Goal: Task Accomplishment & Management: Use online tool/utility

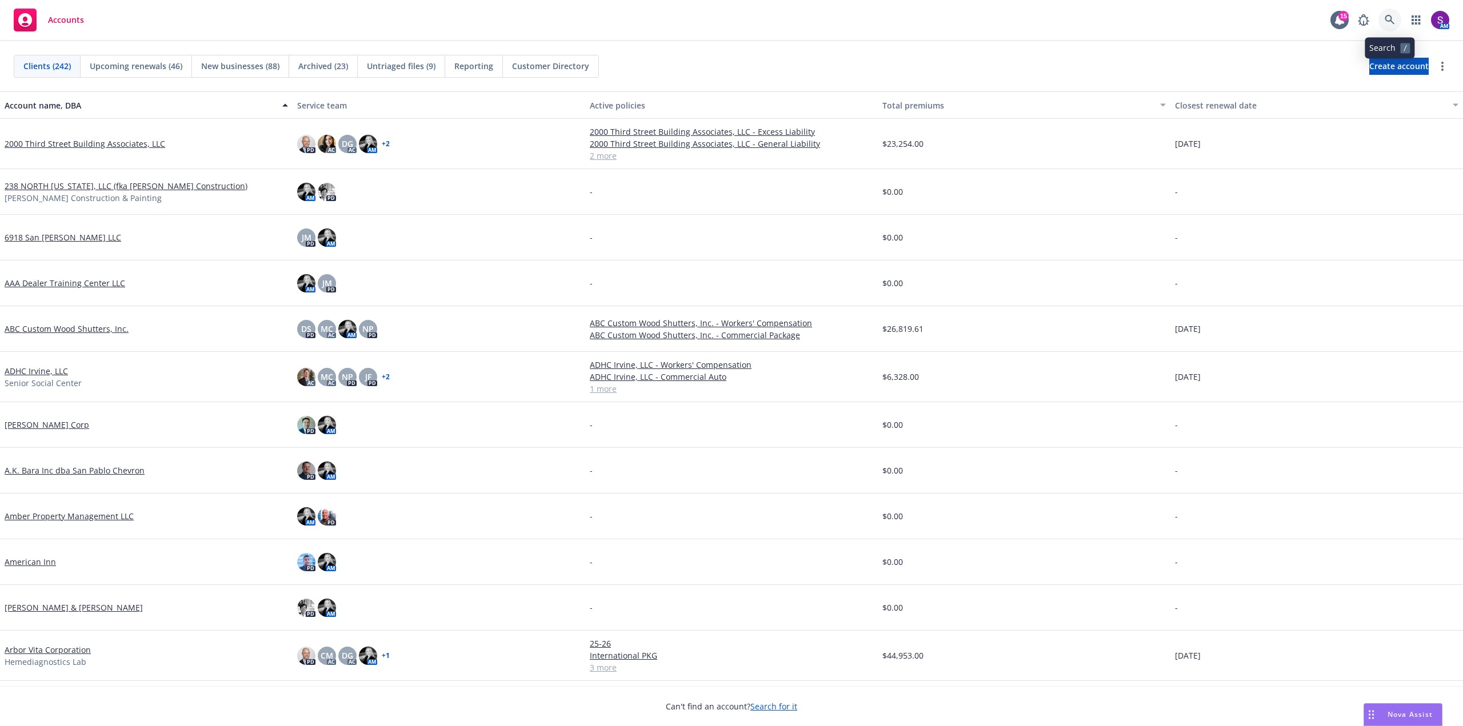
click at [1388, 17] on icon at bounding box center [1390, 20] width 10 height 10
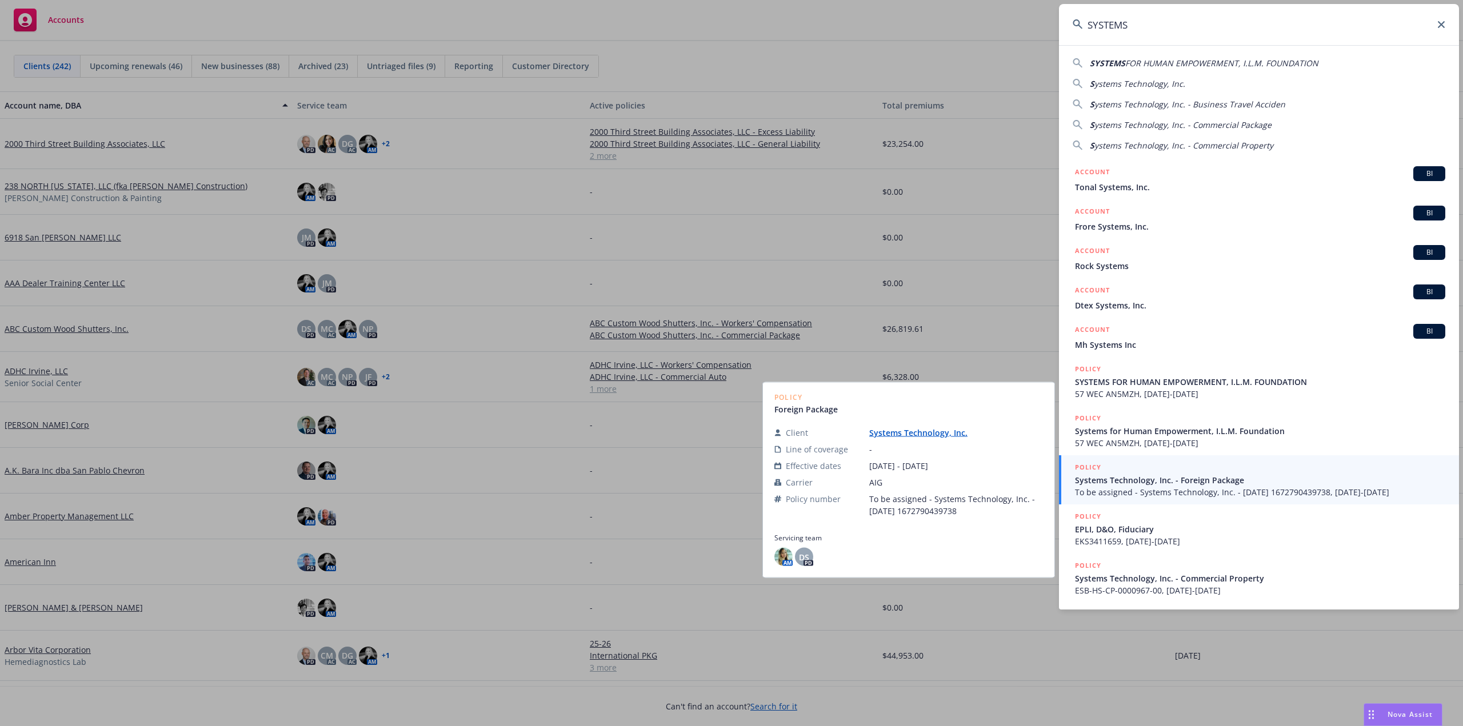
type input "SYSTEMS"
click at [1148, 485] on span "Systems Technology, Inc. - Foreign Package" at bounding box center [1260, 480] width 370 height 12
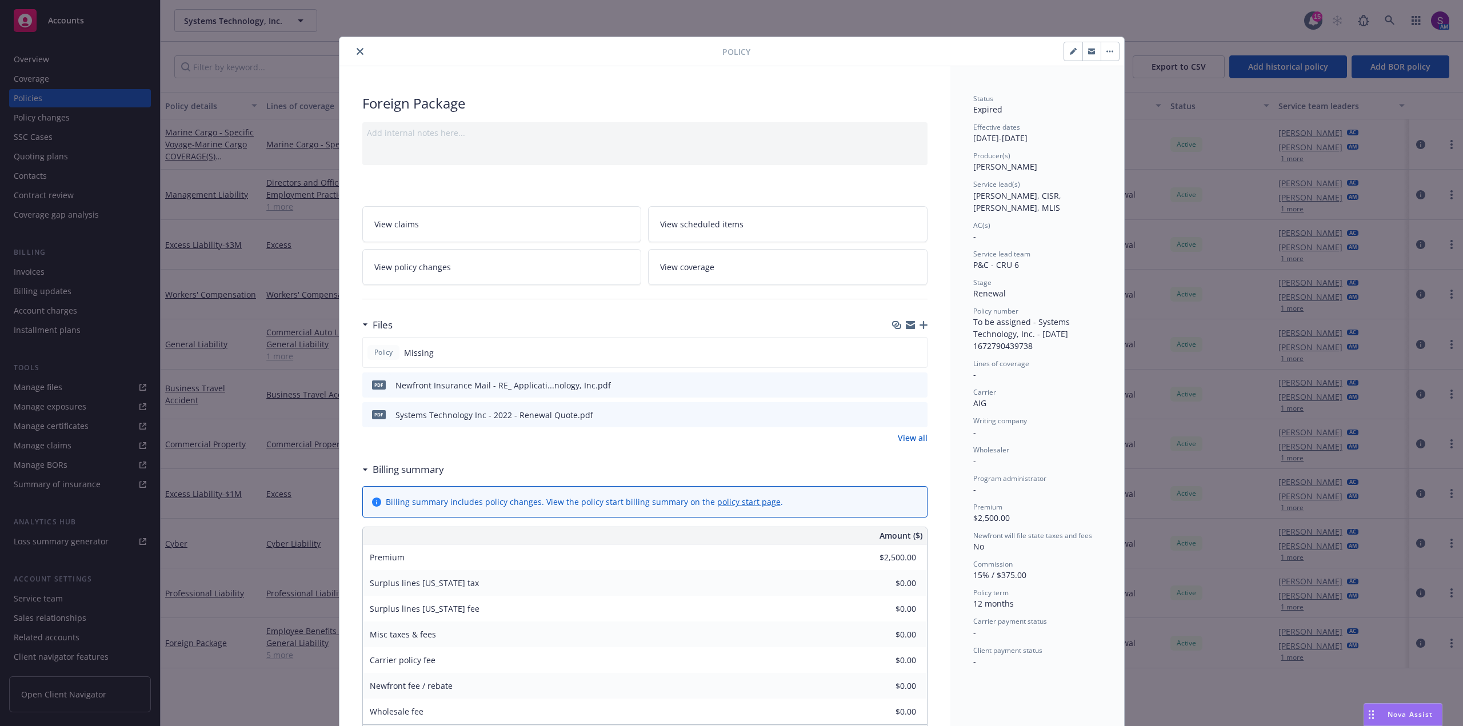
click at [357, 47] on button "close" at bounding box center [360, 52] width 14 height 14
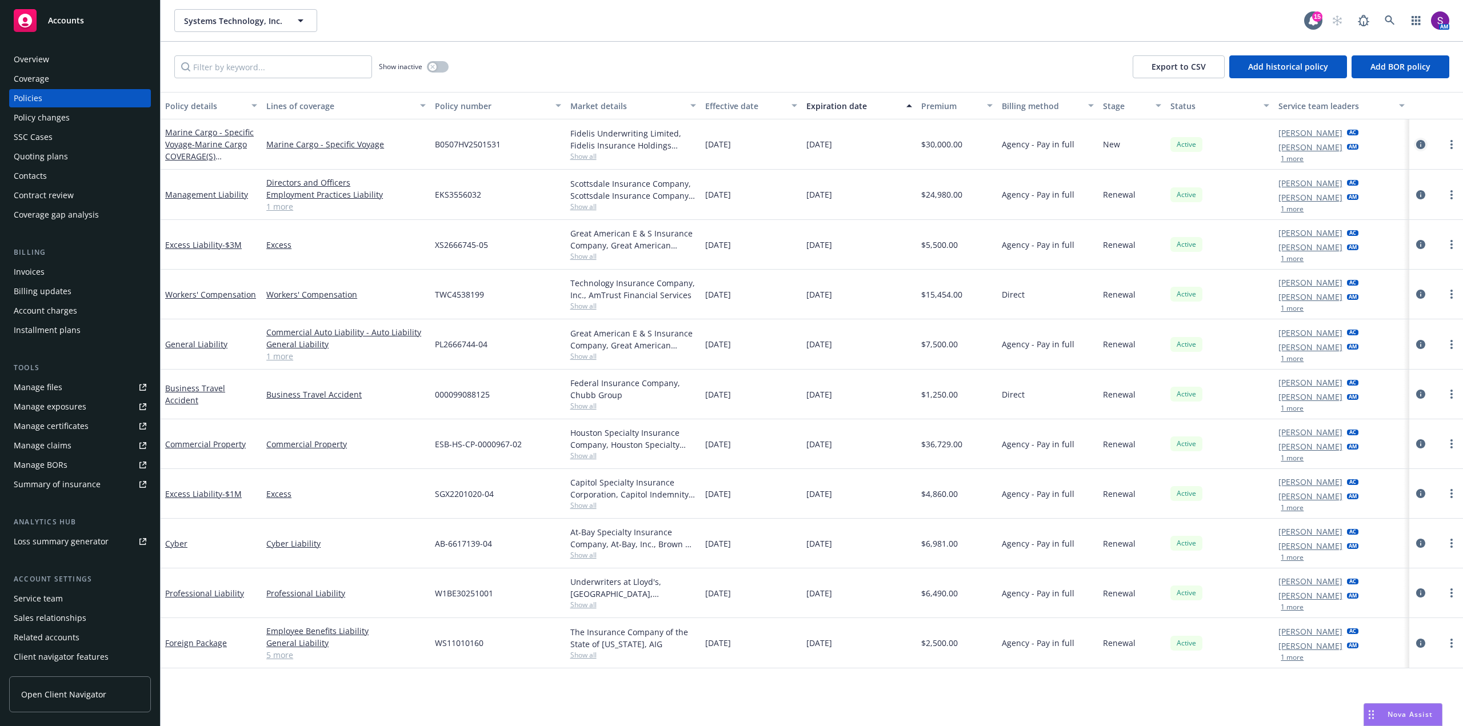
click at [1419, 148] on icon "circleInformation" at bounding box center [1420, 144] width 9 height 9
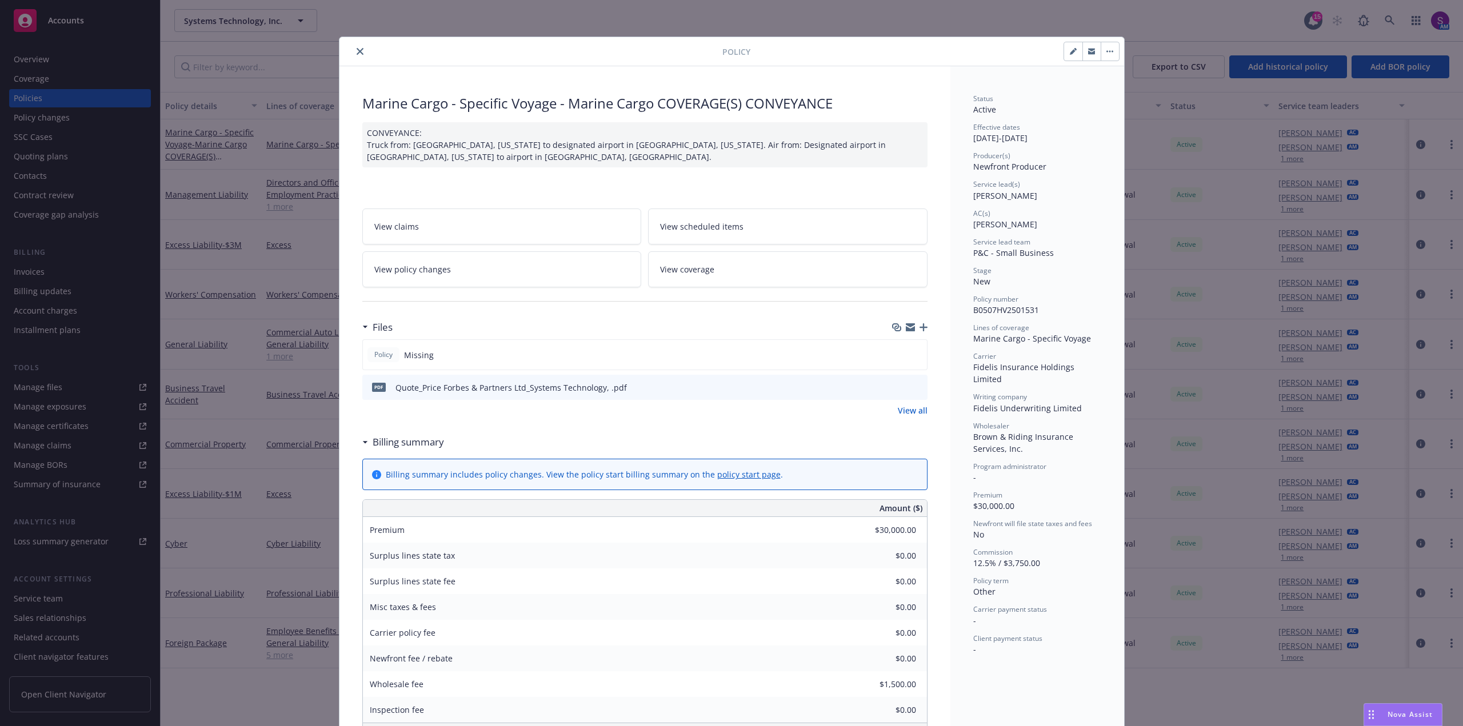
click at [922, 326] on icon "button" at bounding box center [923, 327] width 8 height 8
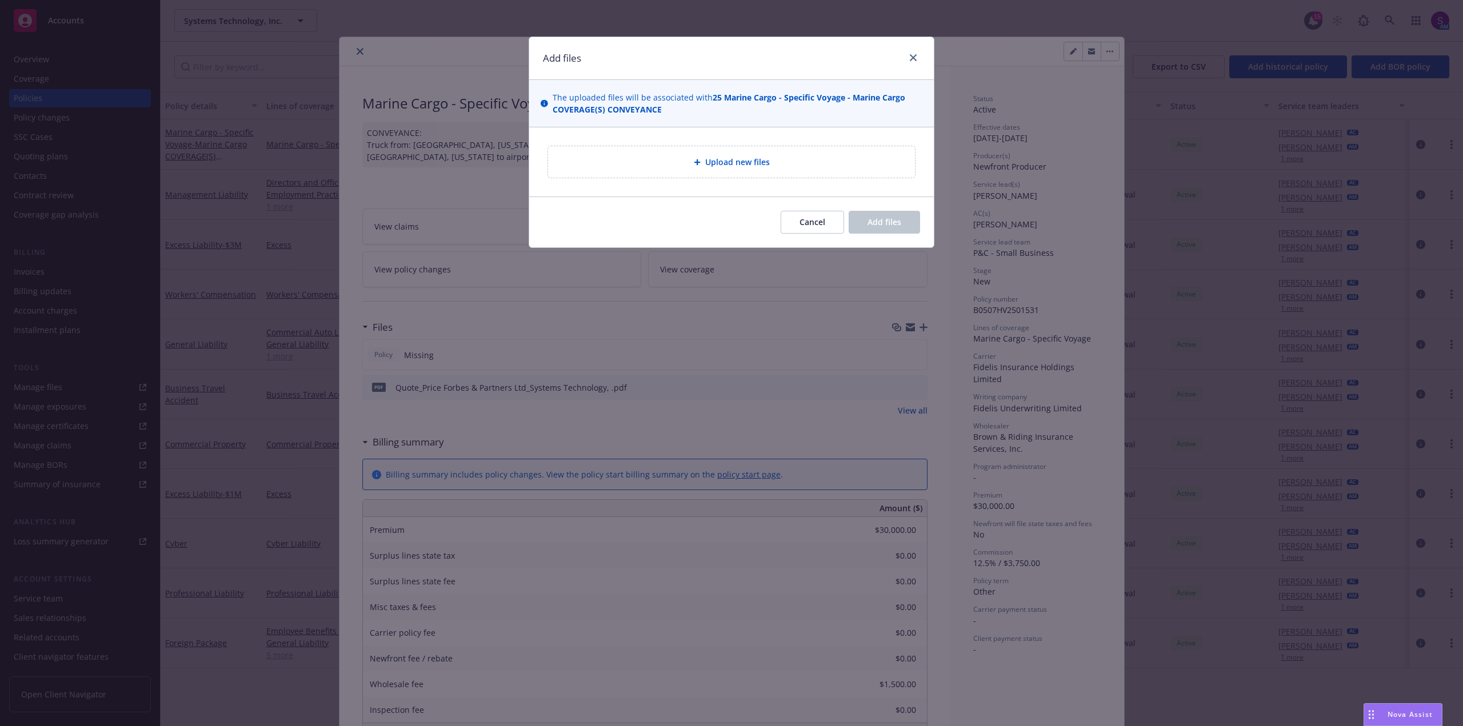
click at [712, 161] on span "Upload new files" at bounding box center [737, 162] width 65 height 12
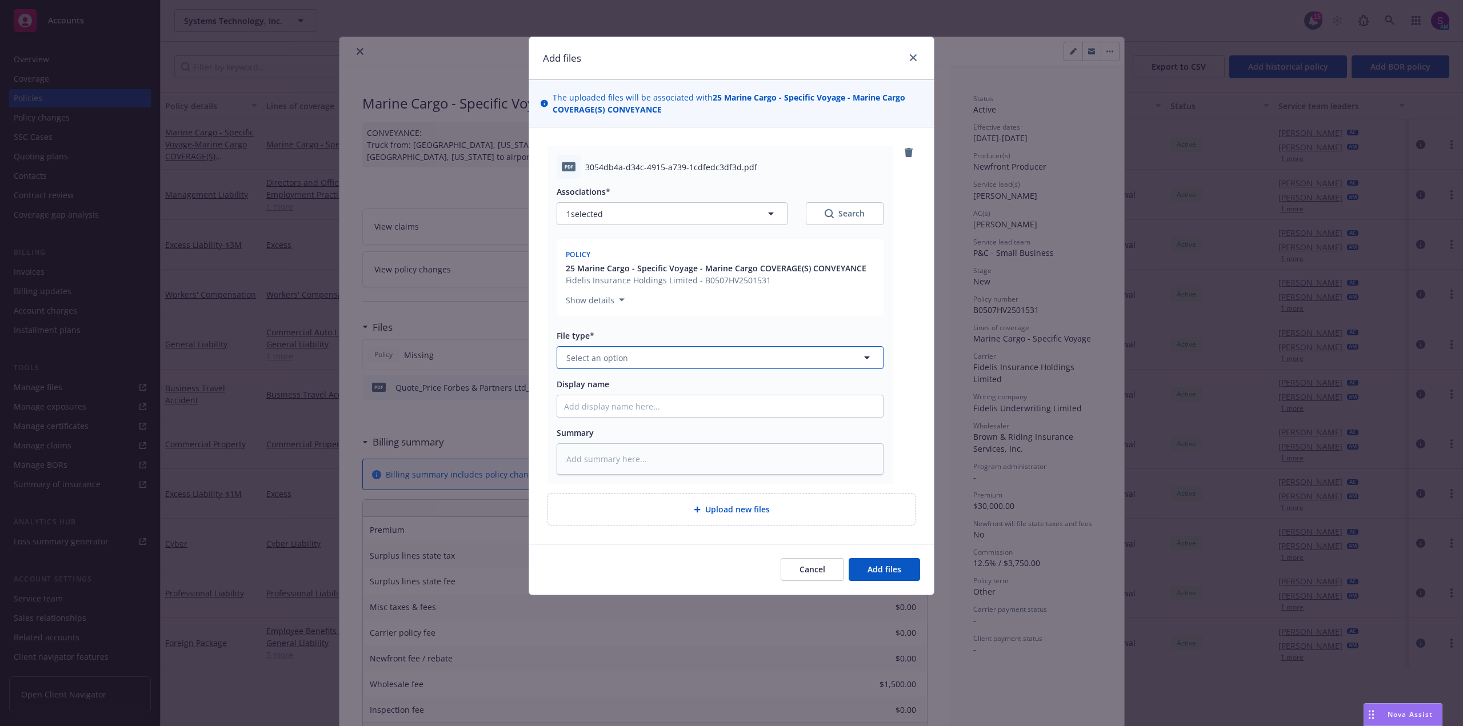
click at [625, 353] on span "Select an option" at bounding box center [597, 358] width 62 height 12
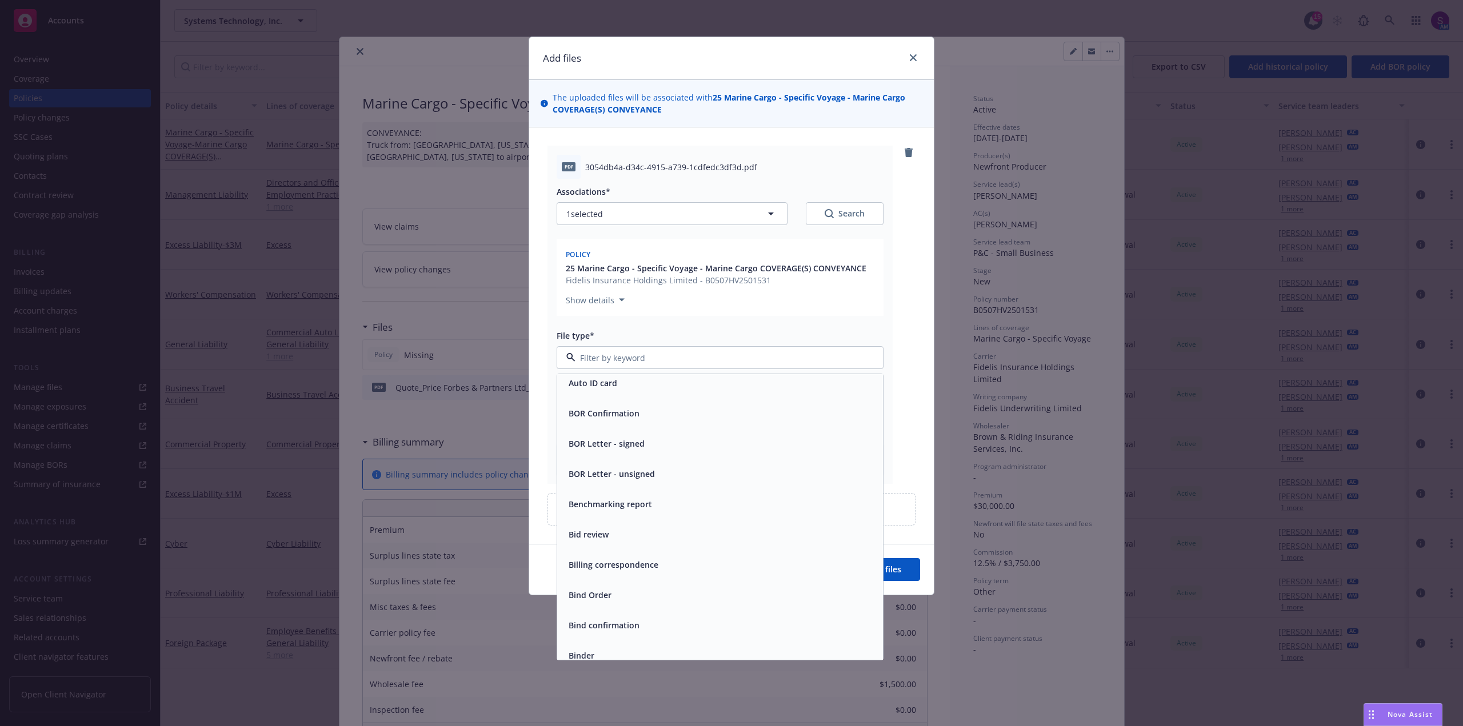
scroll to position [514, 0]
click at [621, 514] on span "Bind confirmation" at bounding box center [604, 511] width 71 height 12
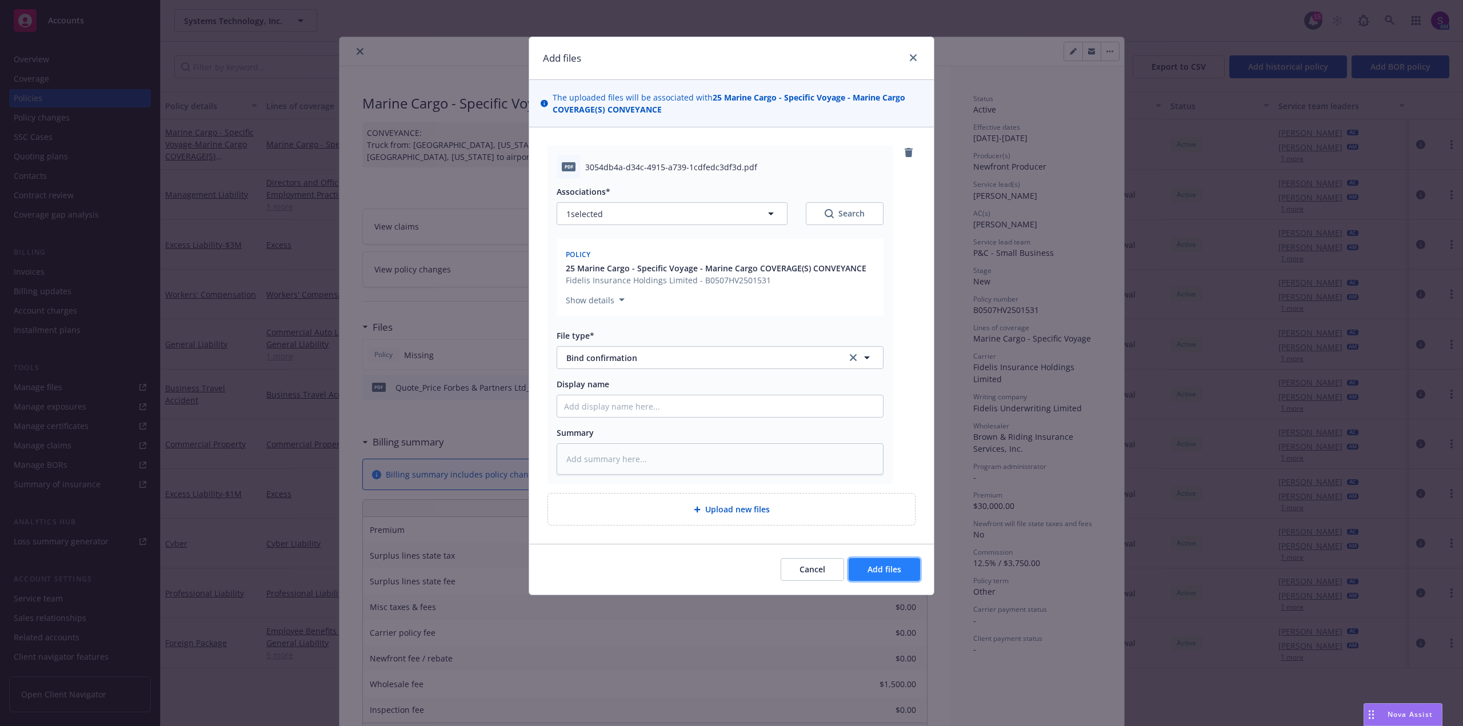
click at [887, 573] on span "Add files" at bounding box center [884, 569] width 34 height 11
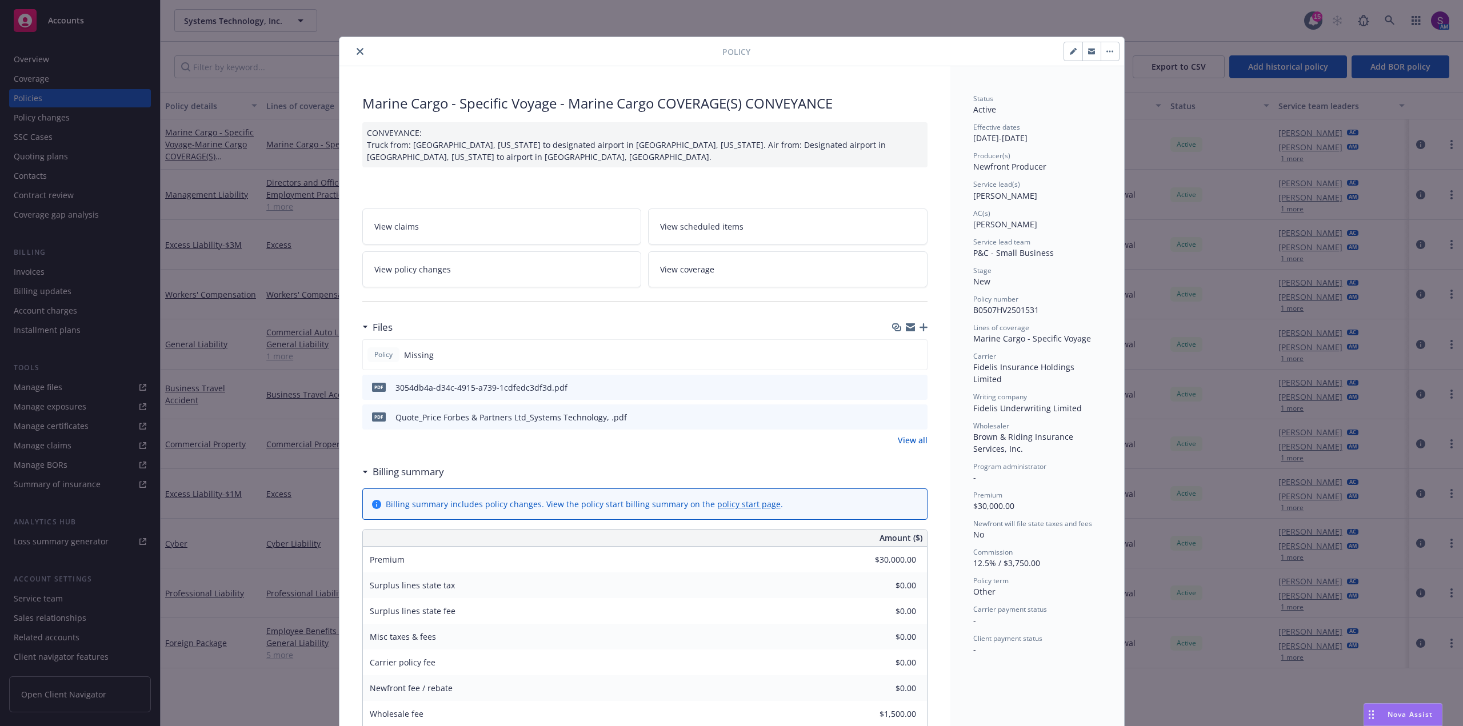
click at [919, 328] on icon "button" at bounding box center [923, 327] width 8 height 8
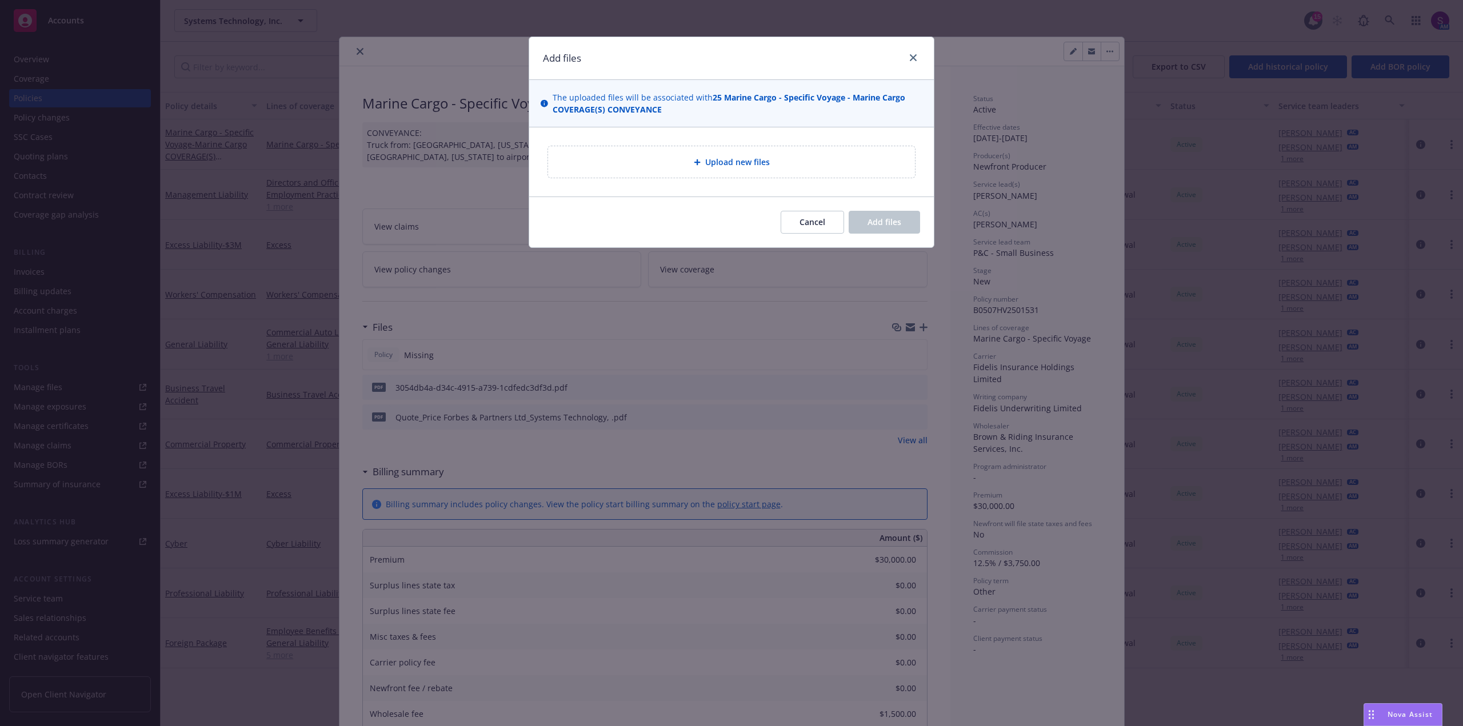
click at [666, 162] on div "Upload new files" at bounding box center [731, 161] width 349 height 13
click at [706, 158] on span "Upload new files" at bounding box center [737, 162] width 65 height 12
type textarea "x"
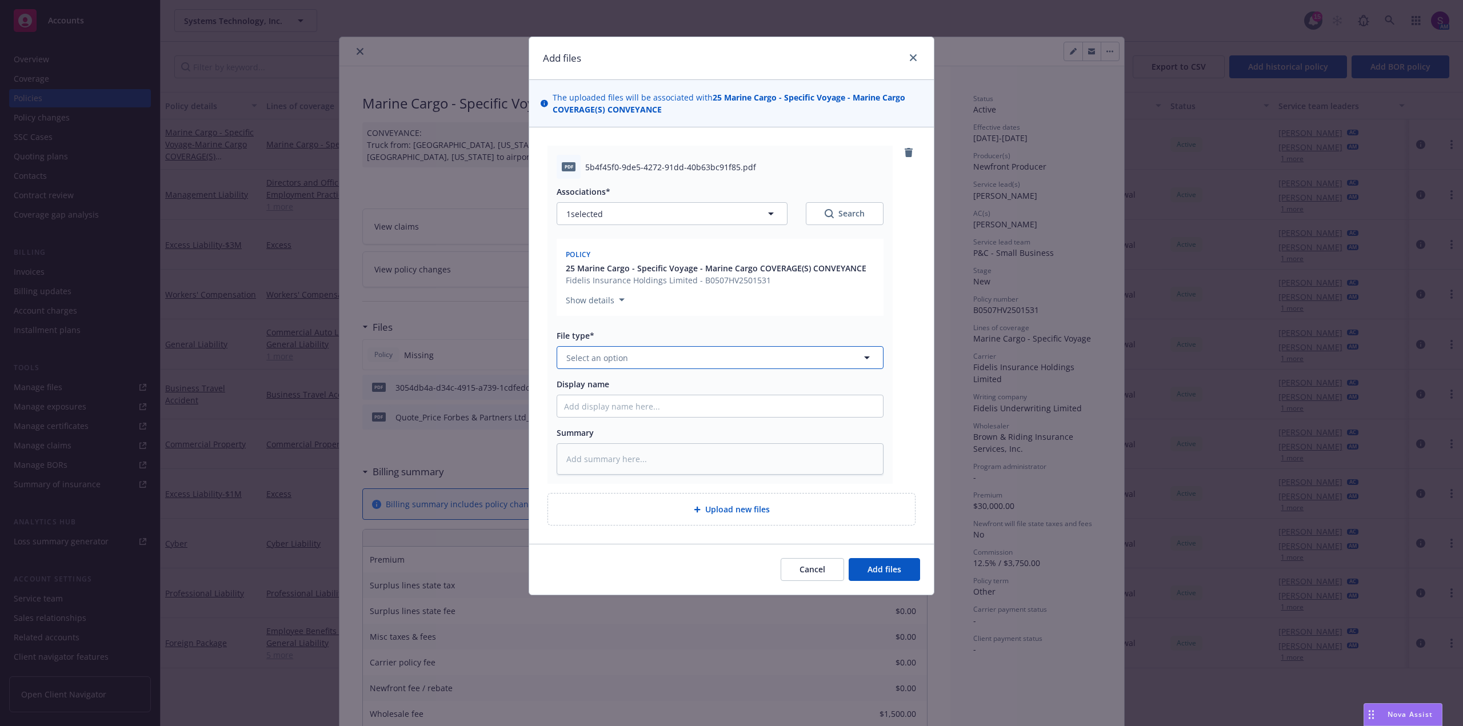
click at [610, 358] on span "Select an option" at bounding box center [597, 358] width 62 height 12
type input "INVOICE"
click at [650, 415] on div "Invoice - Third Party" at bounding box center [720, 419] width 312 height 17
click at [882, 563] on button "Add files" at bounding box center [884, 569] width 71 height 23
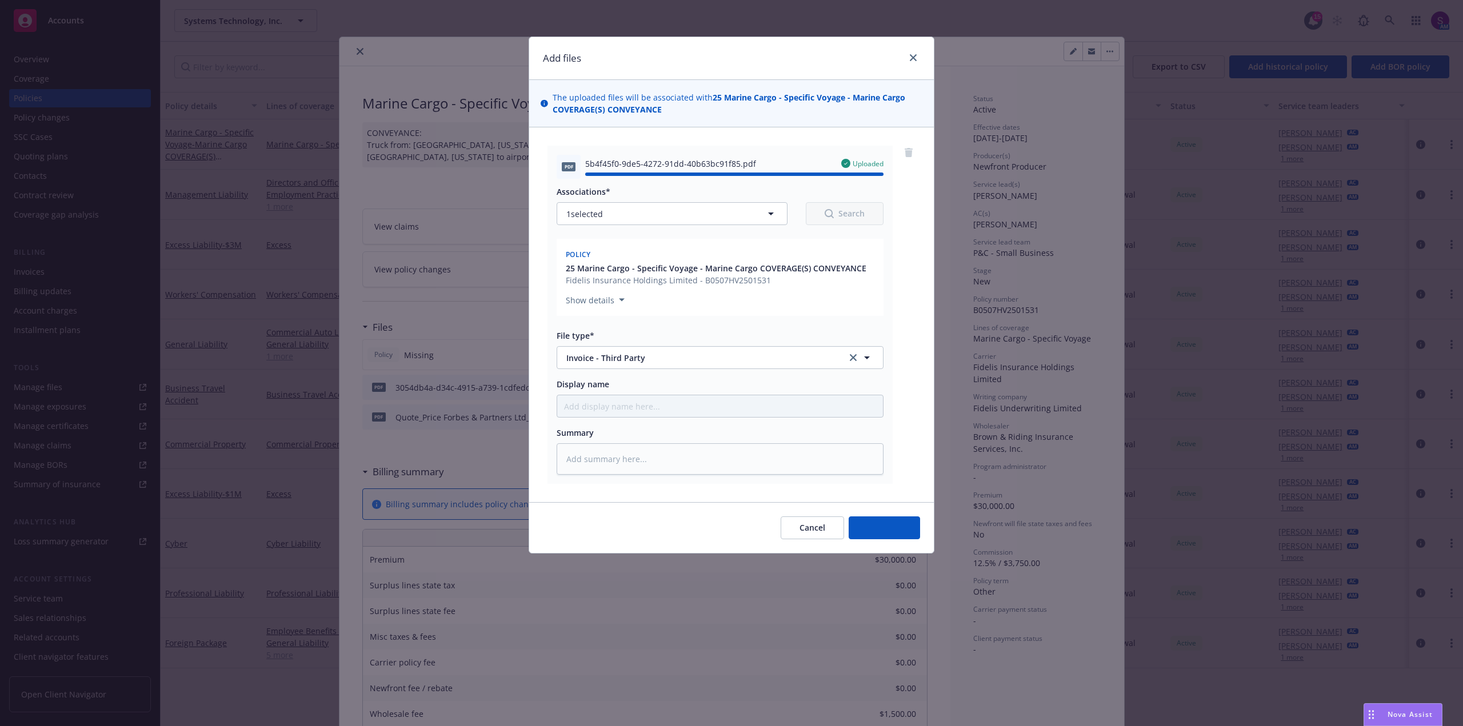
type textarea "x"
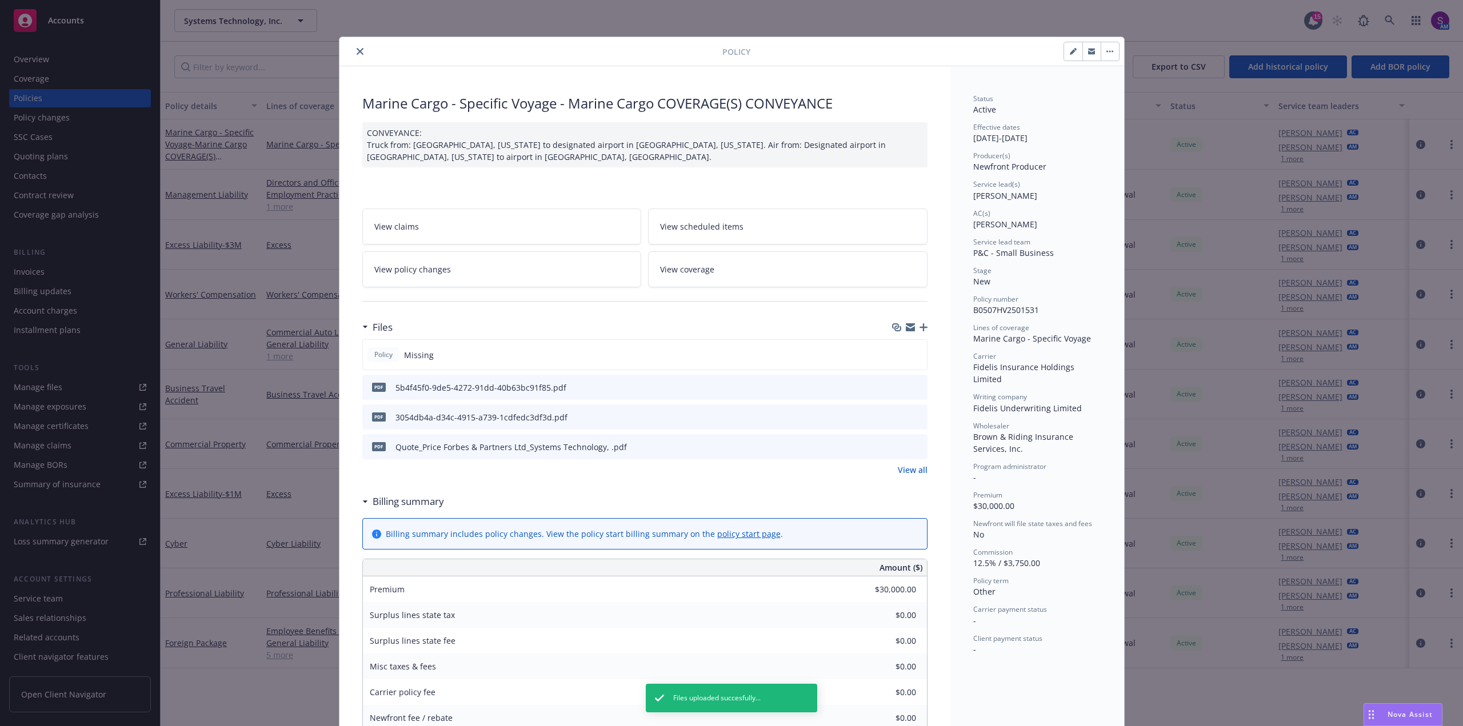
click at [357, 50] on icon "close" at bounding box center [360, 51] width 7 height 7
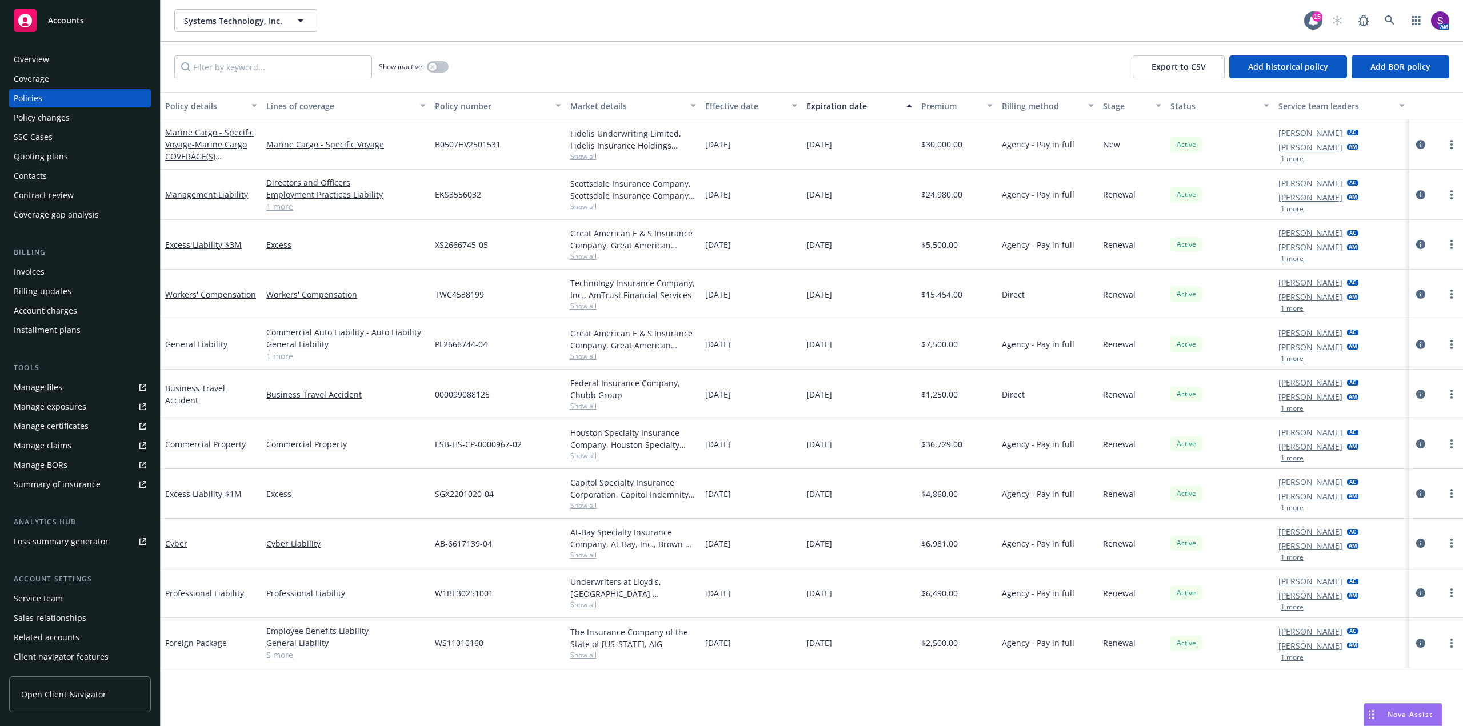
click at [44, 266] on div "Invoices" at bounding box center [80, 272] width 133 height 18
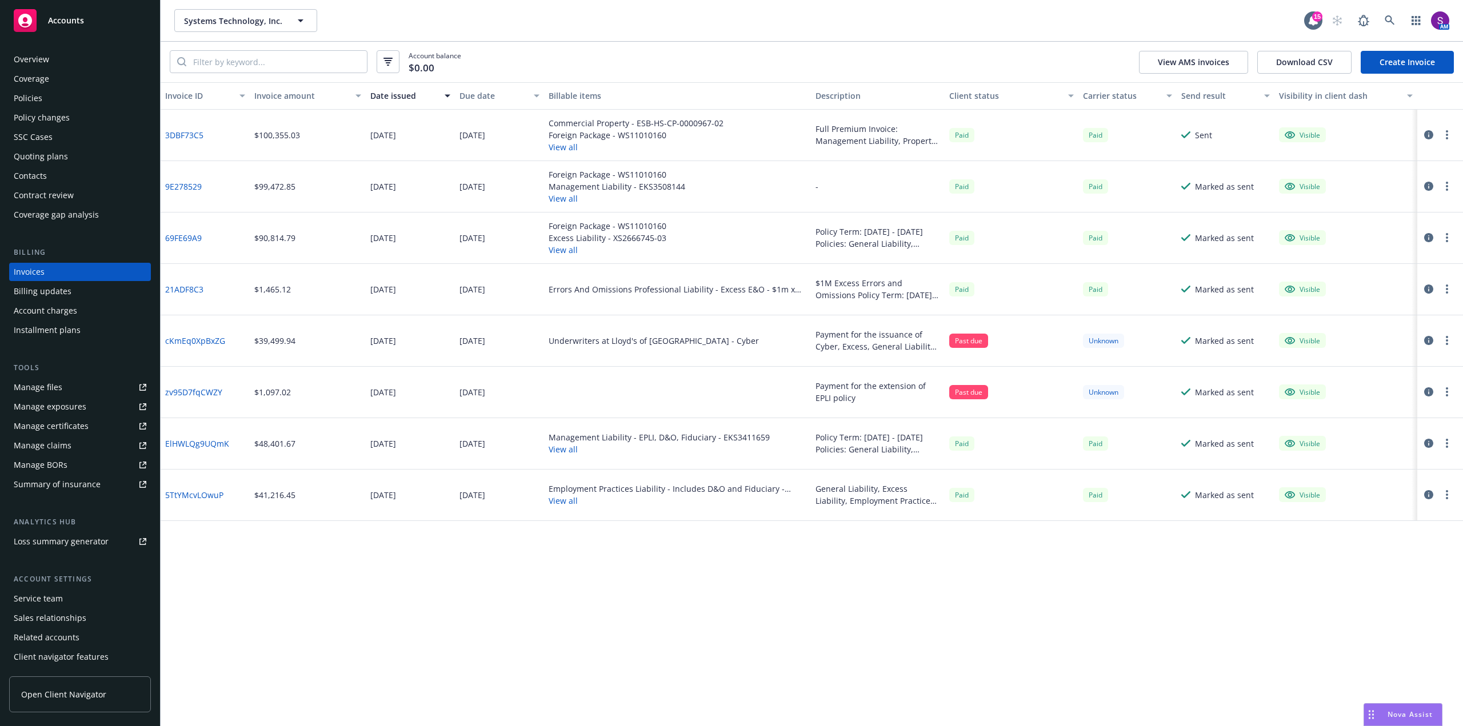
click at [1404, 65] on link "Create Invoice" at bounding box center [1407, 62] width 93 height 23
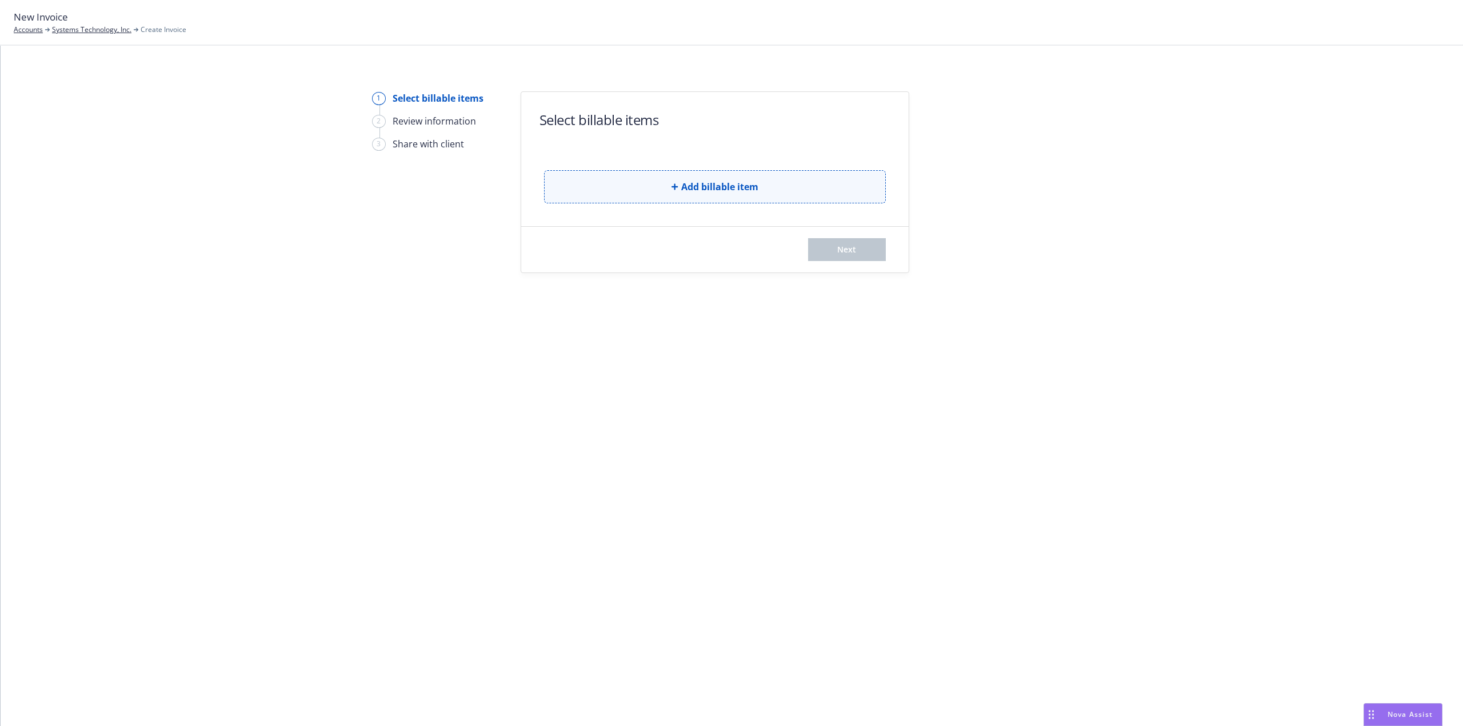
click at [713, 182] on span "Add billable item" at bounding box center [719, 187] width 77 height 14
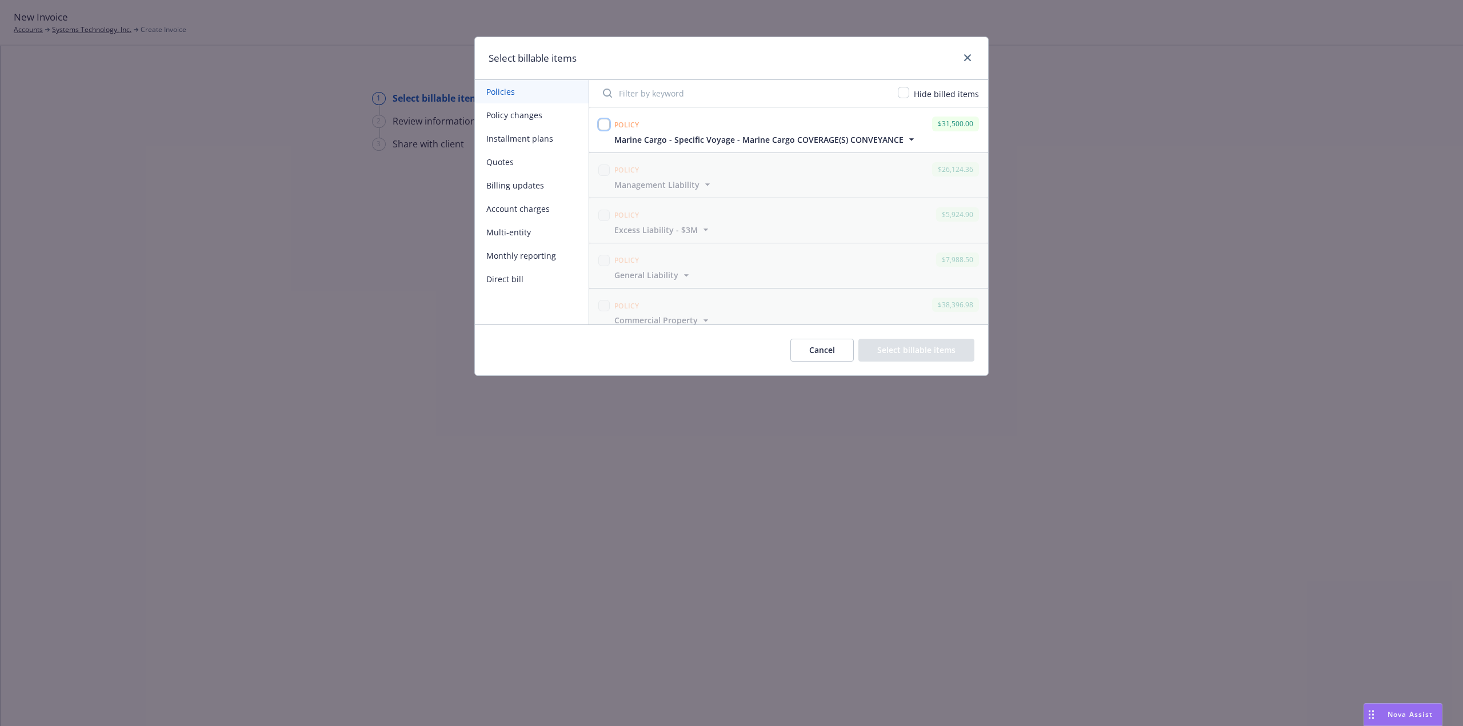
click at [606, 124] on input "checkbox" at bounding box center [603, 124] width 11 height 11
checkbox input "true"
click at [903, 349] on button "Select billable items" at bounding box center [916, 350] width 116 height 23
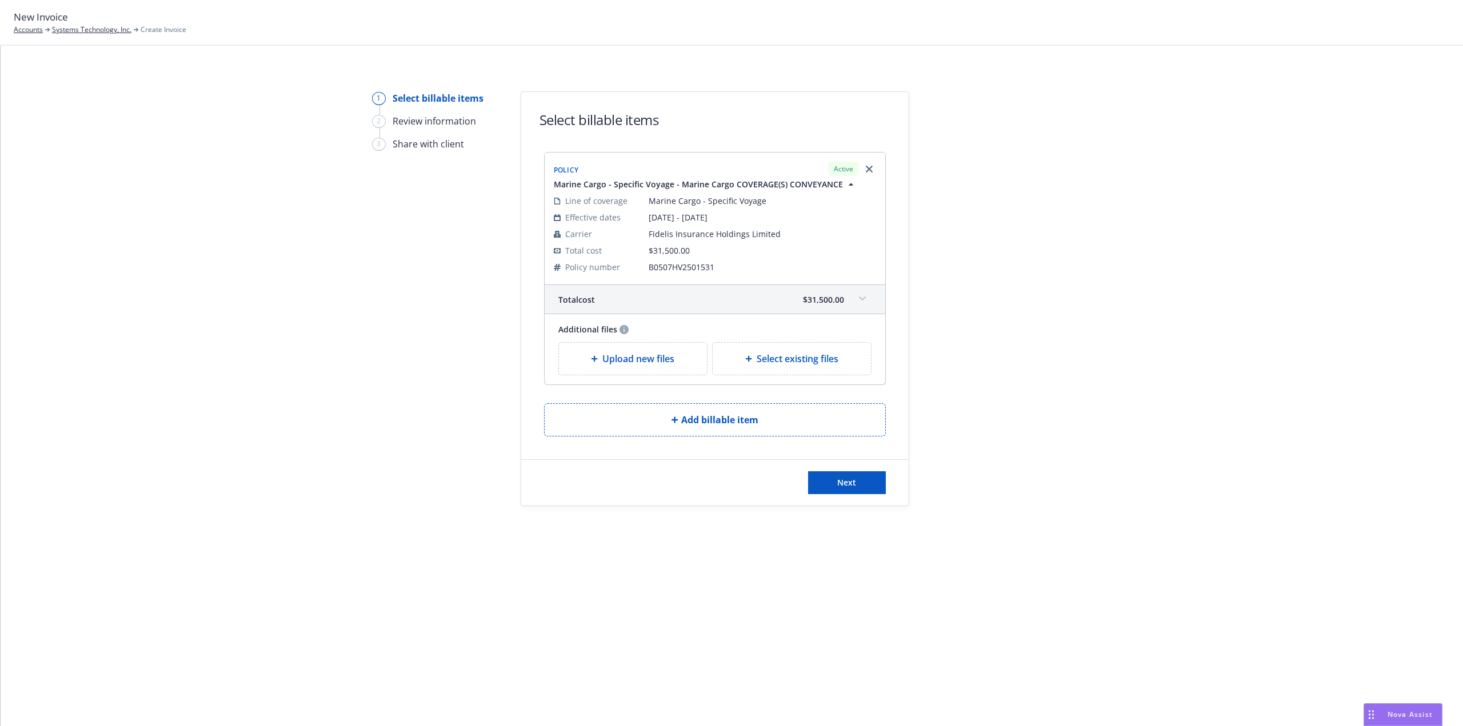
click at [634, 364] on span "Upload new files" at bounding box center [638, 359] width 72 height 14
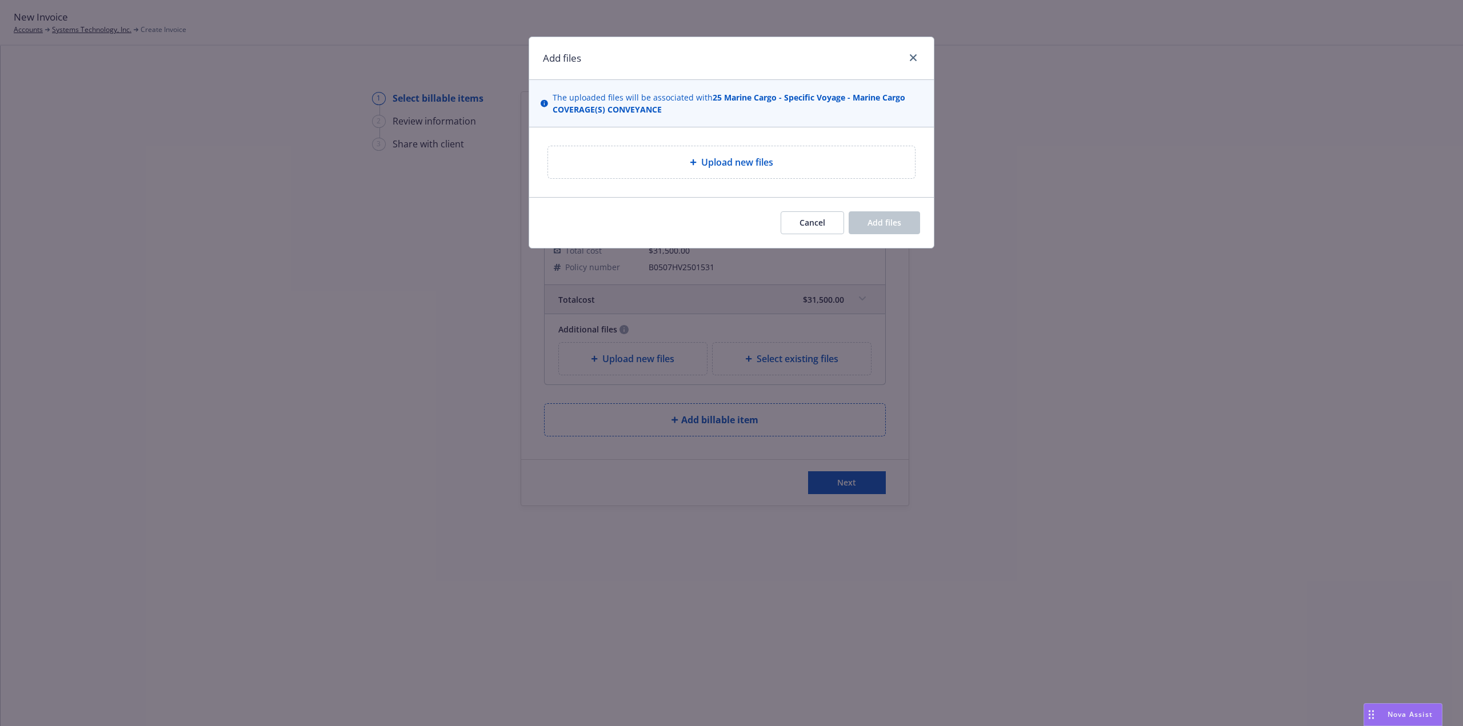
click at [745, 165] on span "Upload new files" at bounding box center [737, 162] width 72 height 14
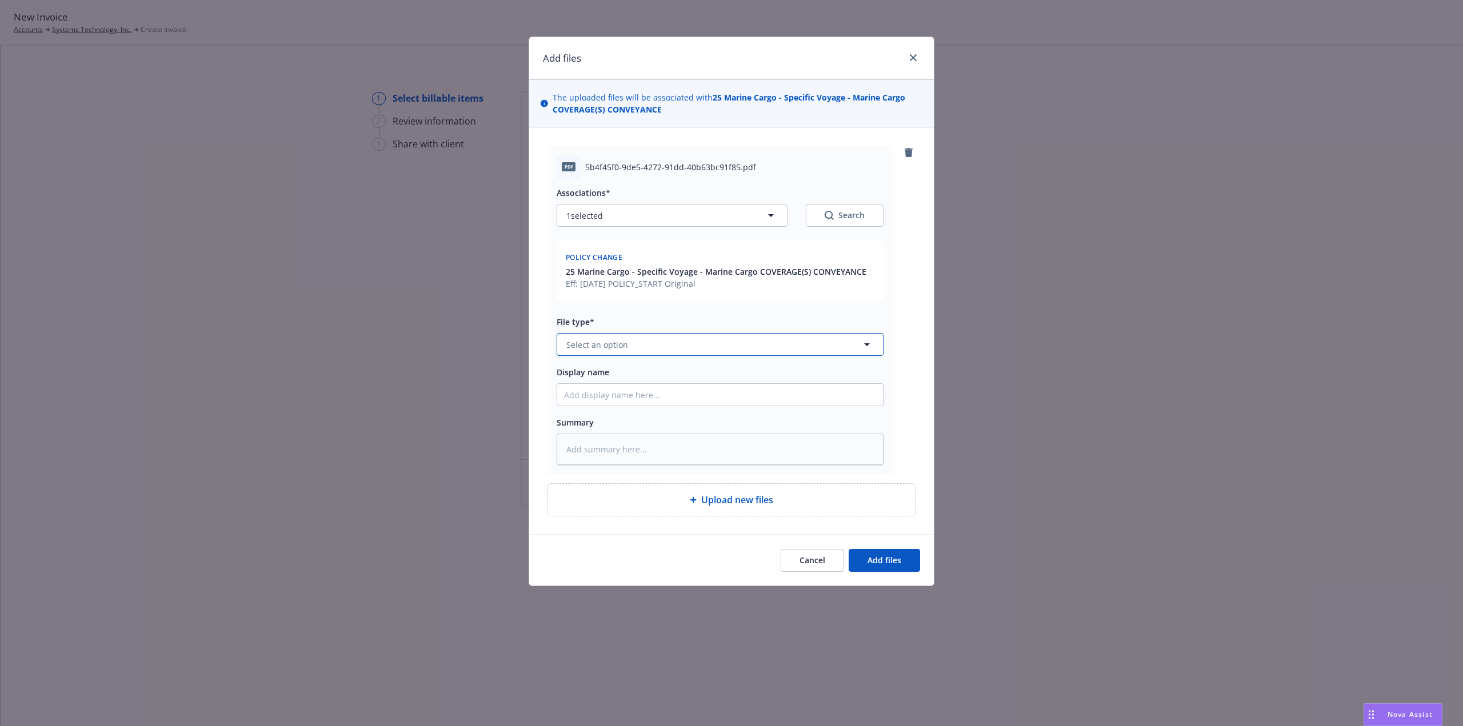
click at [615, 339] on span "Select an option" at bounding box center [597, 345] width 62 height 12
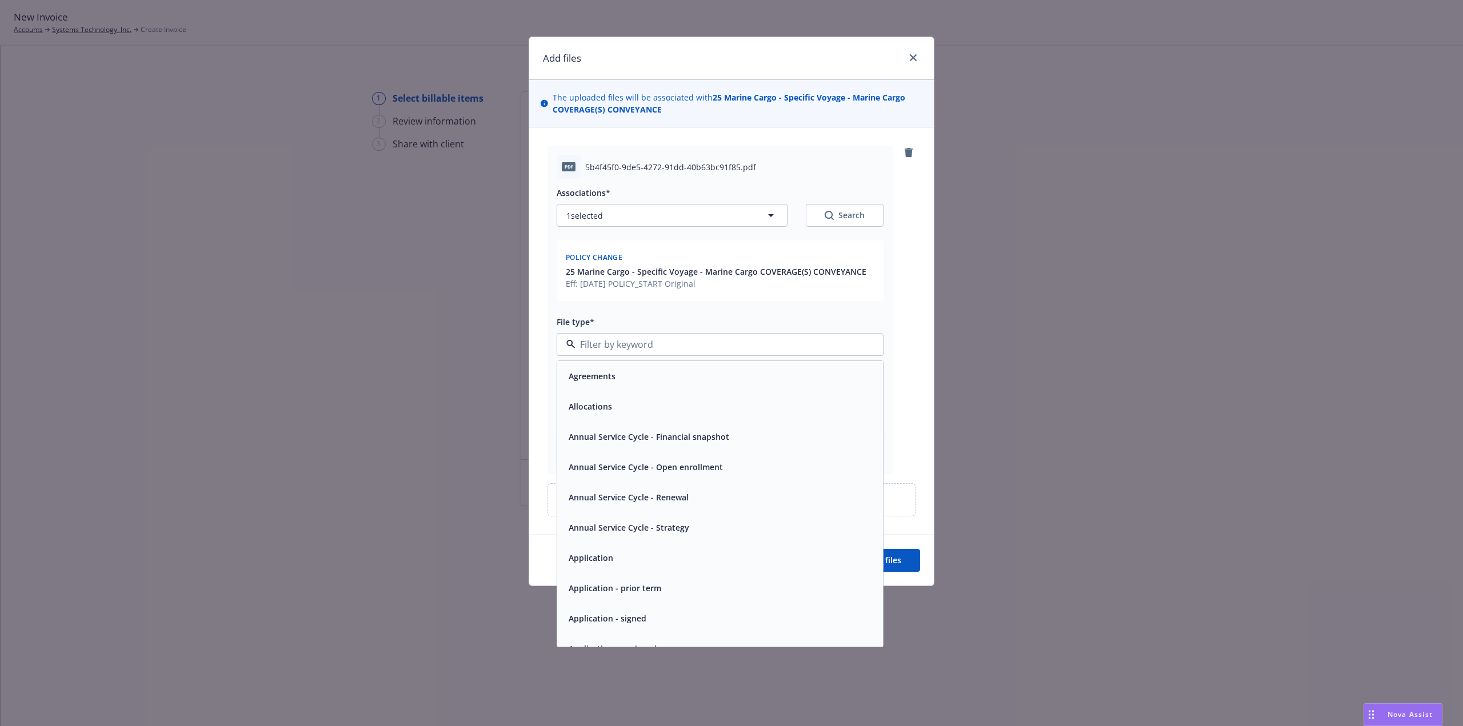
type input "3"
type textarea "x"
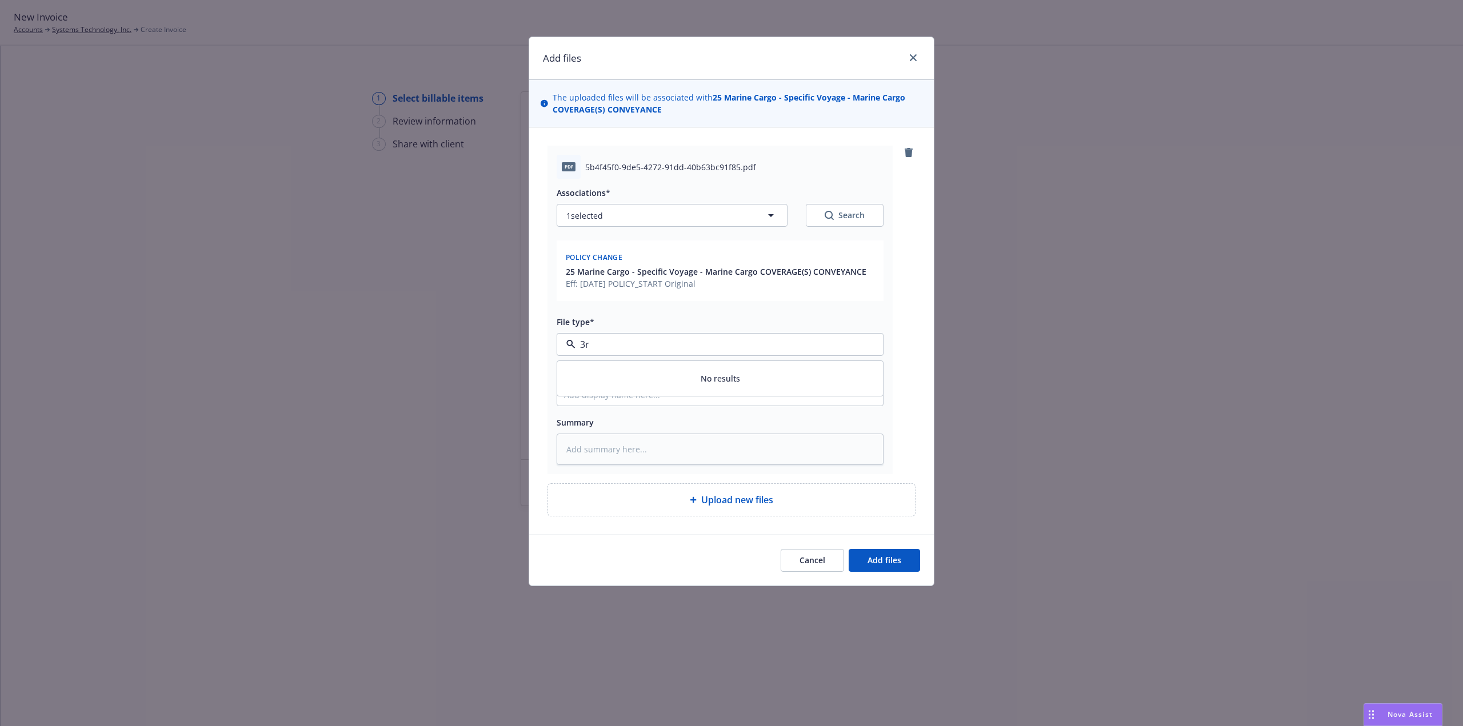
type input "3"
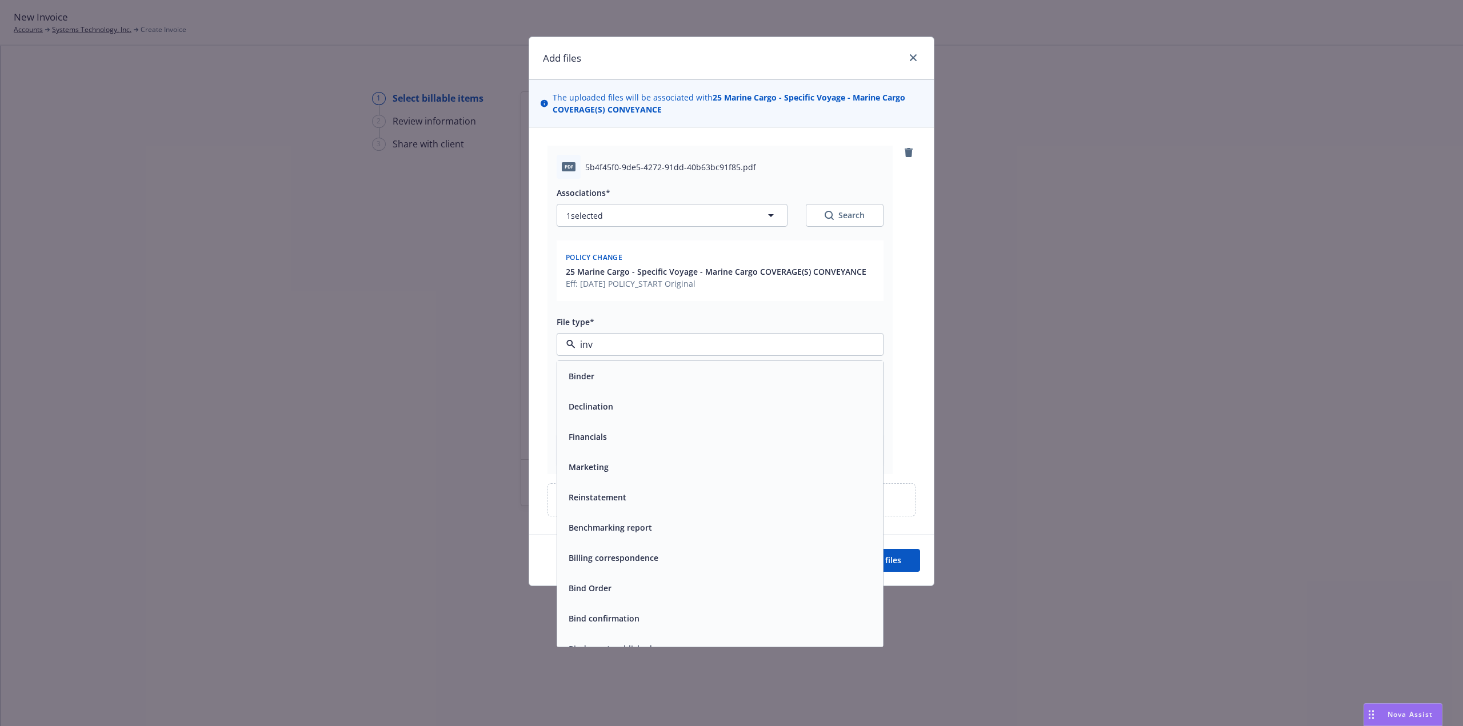
type input "invo"
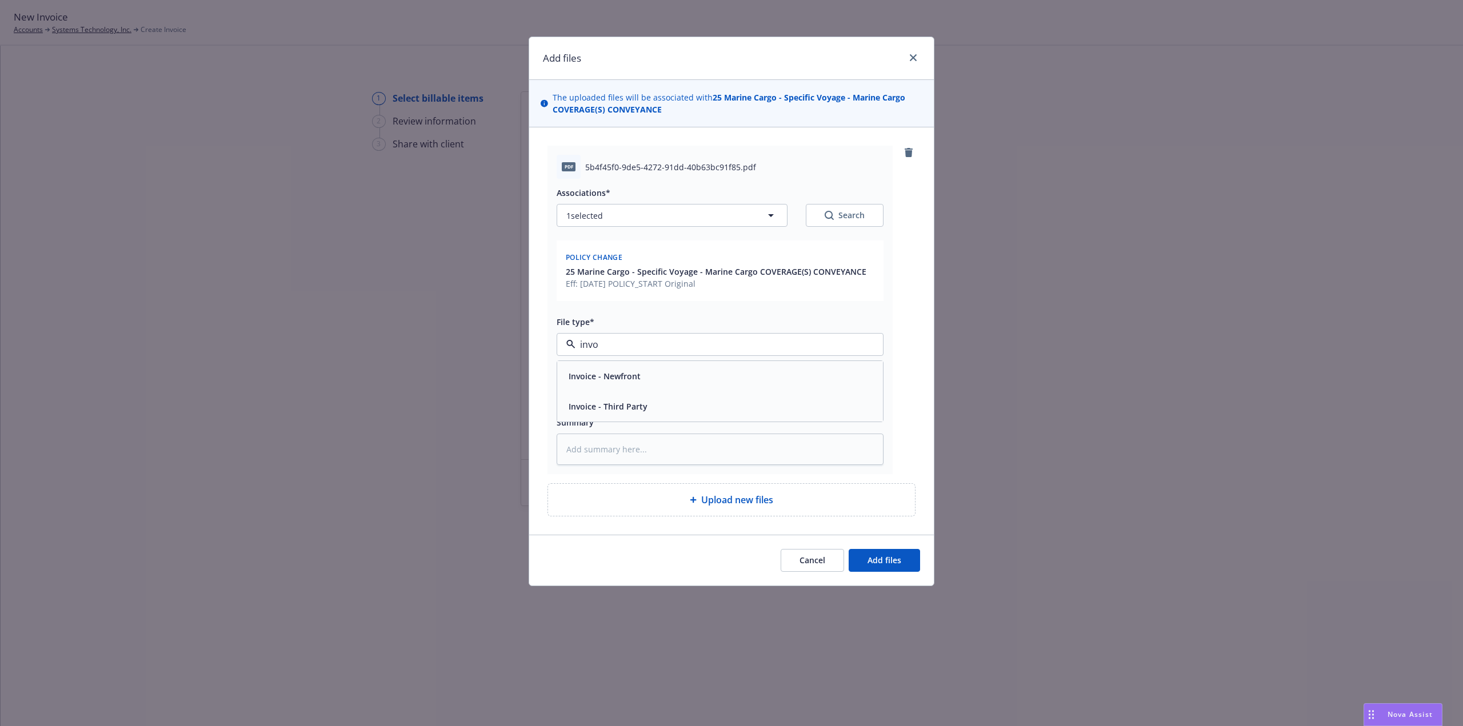
click at [629, 405] on span "Invoice - Third Party" at bounding box center [608, 407] width 79 height 12
click at [891, 563] on span "Add files" at bounding box center [884, 560] width 34 height 11
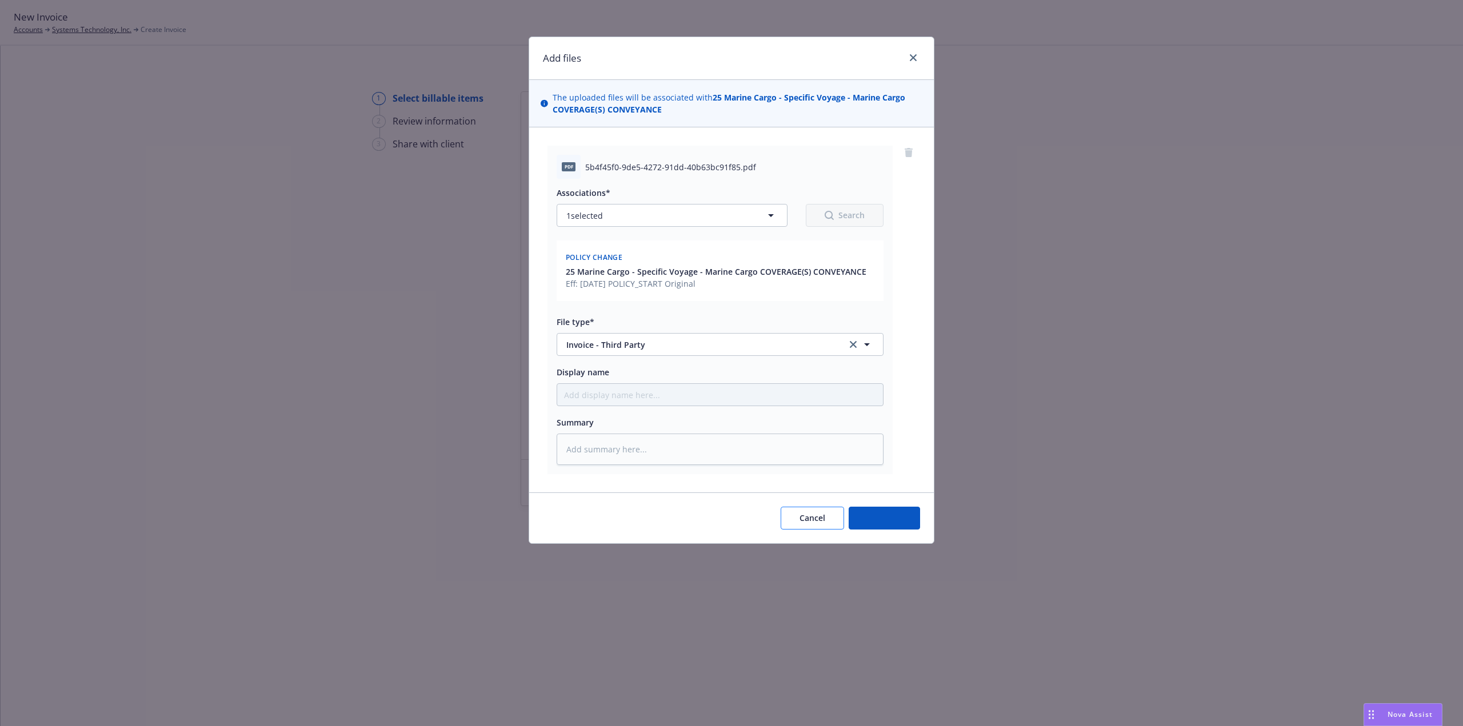
type textarea "x"
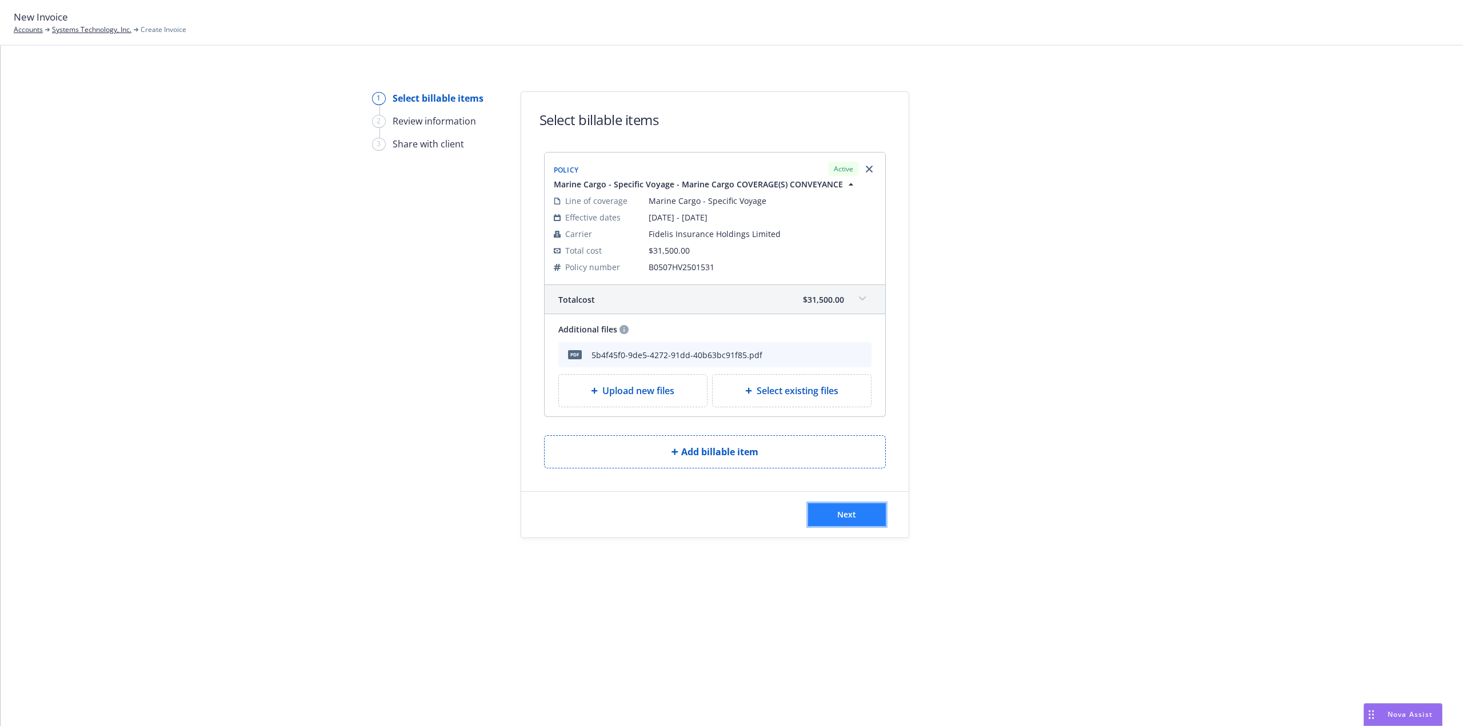
click at [847, 514] on span "Next" at bounding box center [846, 514] width 19 height 11
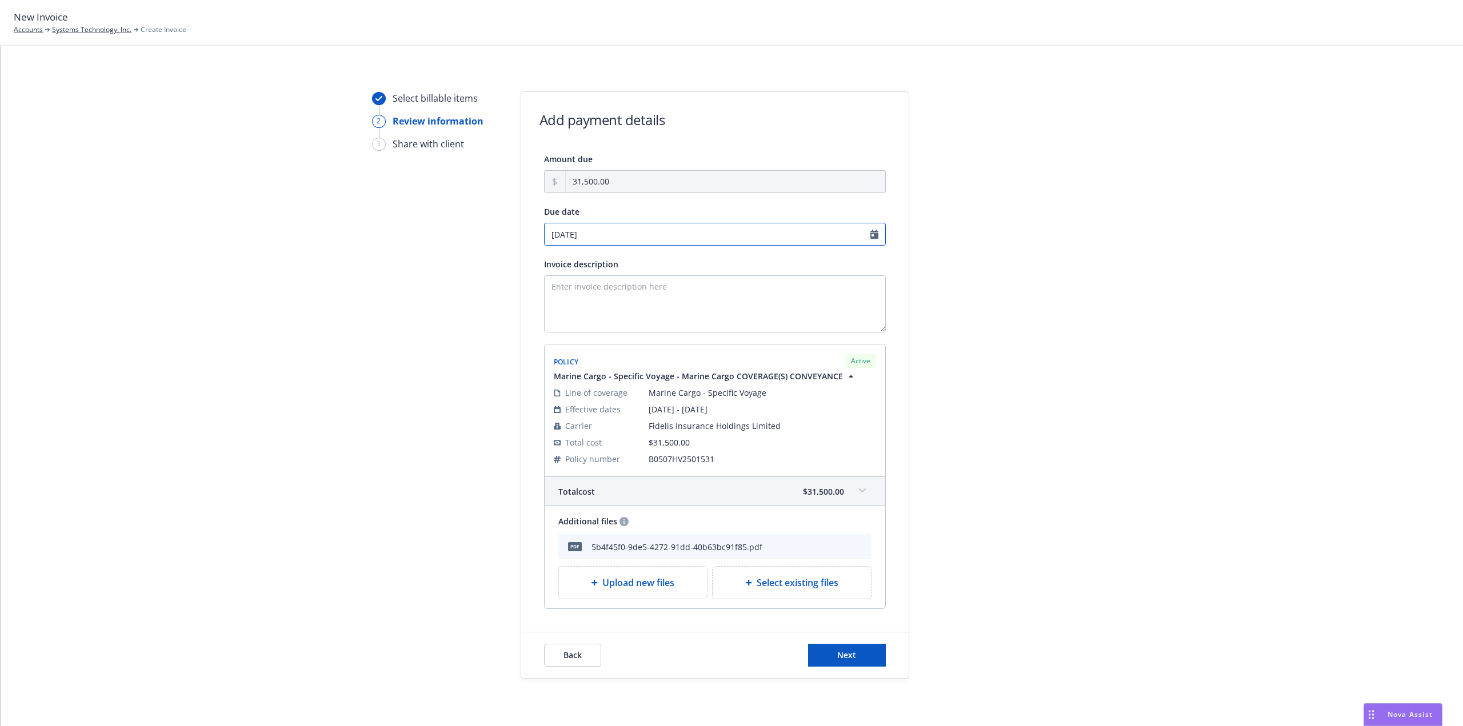
select select "September"
select select "2025"
click at [873, 234] on input "09/04/2025" at bounding box center [715, 234] width 342 height 23
click at [583, 309] on span "9" at bounding box center [588, 312] width 15 height 14
type input "[DATE]"
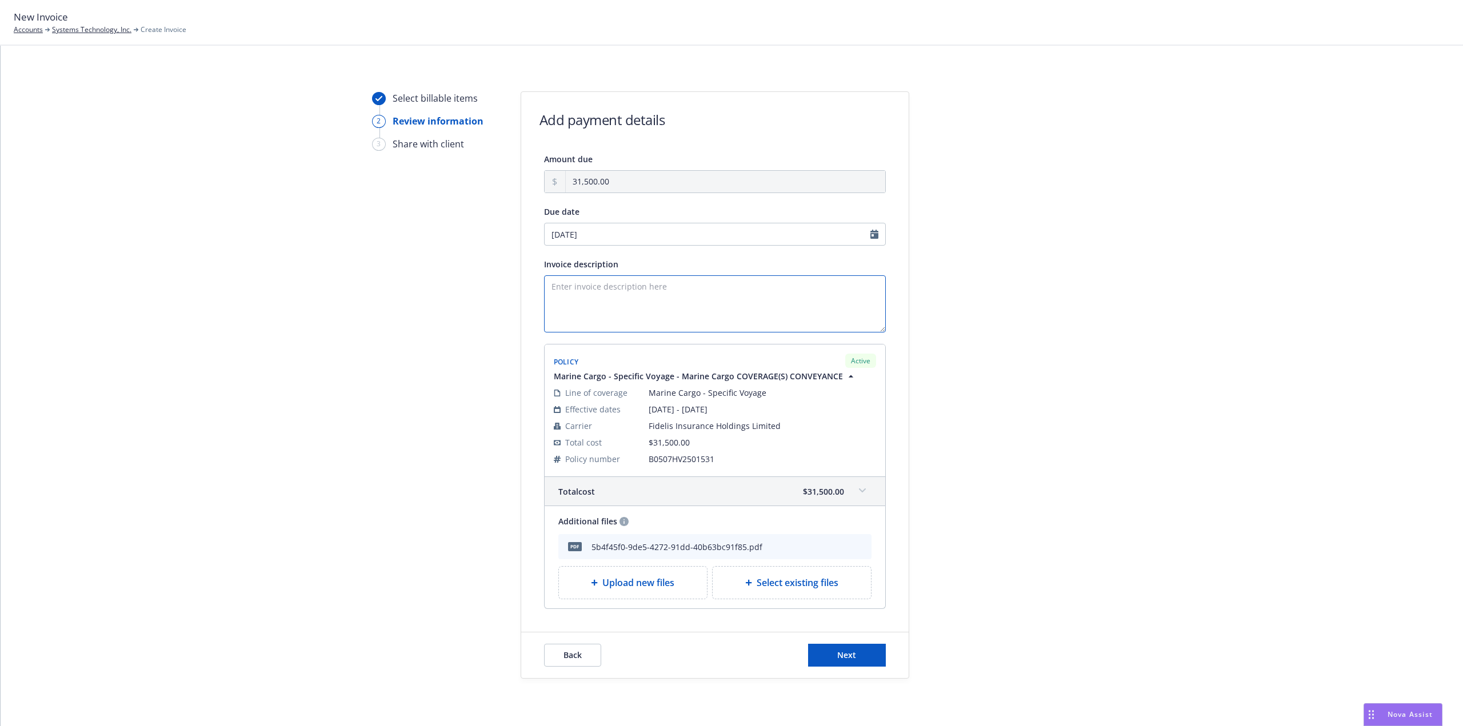
click at [567, 287] on textarea "Invoice description" at bounding box center [715, 303] width 342 height 57
click at [568, 285] on textarea "Invoice description" at bounding box center [715, 303] width 342 height 57
type textarea "QTAR Marine Cargo Conveyance Invoice"
drag, startPoint x: 737, startPoint y: 377, endPoint x: 1075, endPoint y: 292, distance: 348.9
click at [1075, 292] on div at bounding box center [1012, 384] width 160 height 587
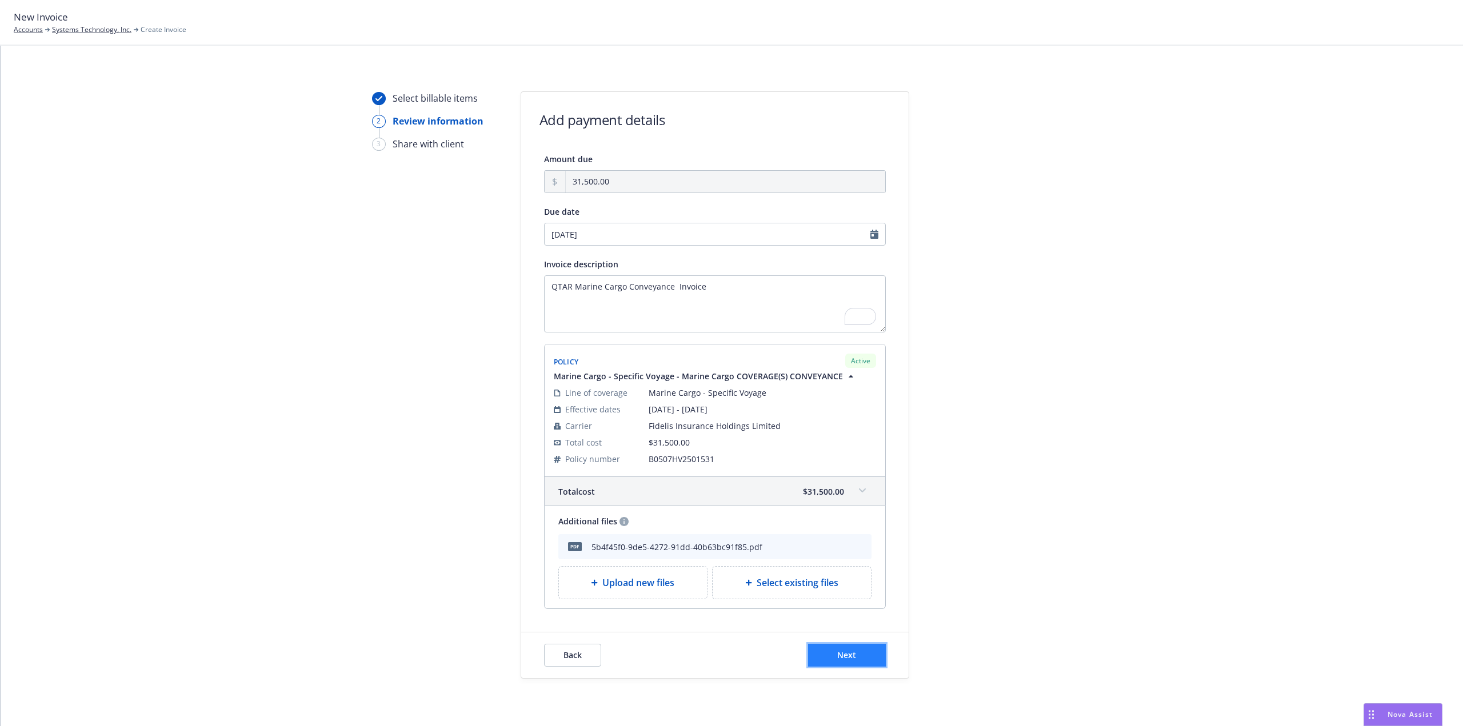
click at [845, 656] on span "Next" at bounding box center [846, 655] width 19 height 11
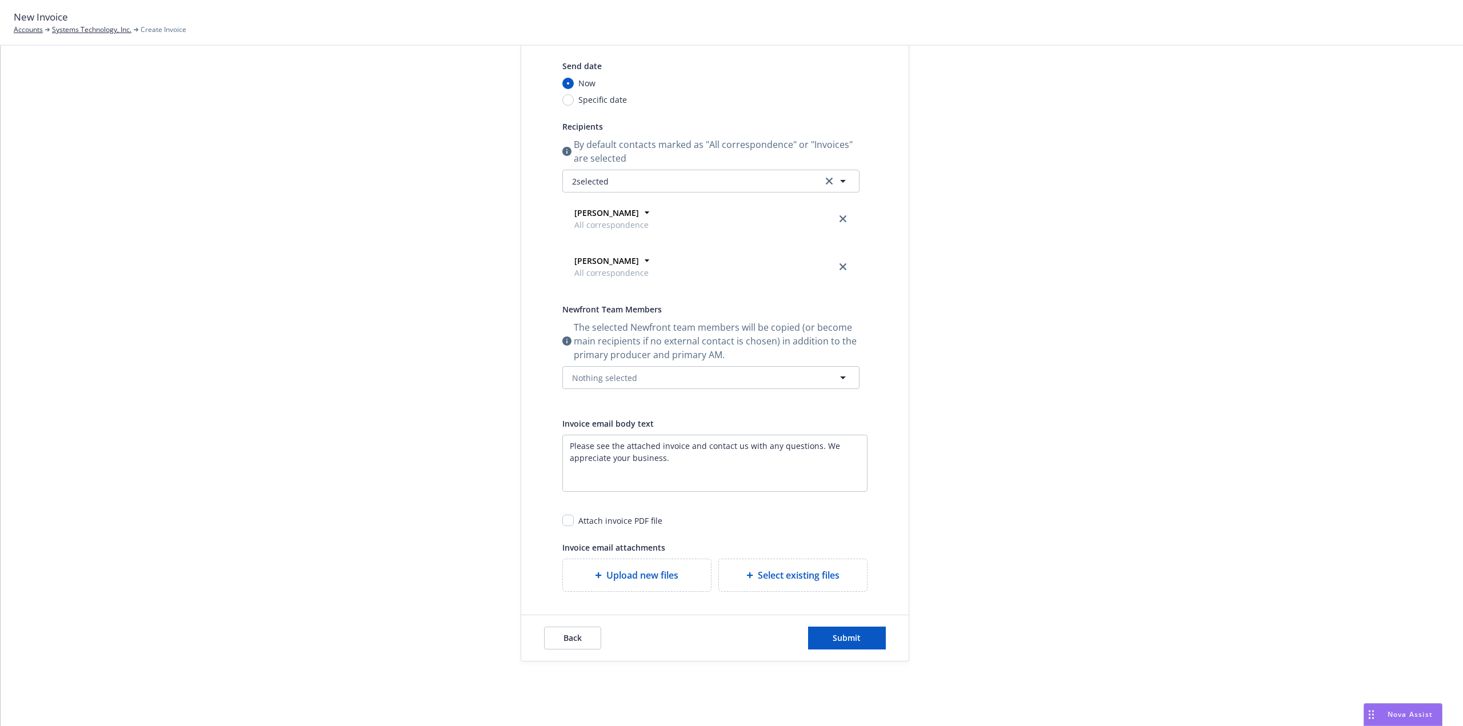
scroll to position [129, 0]
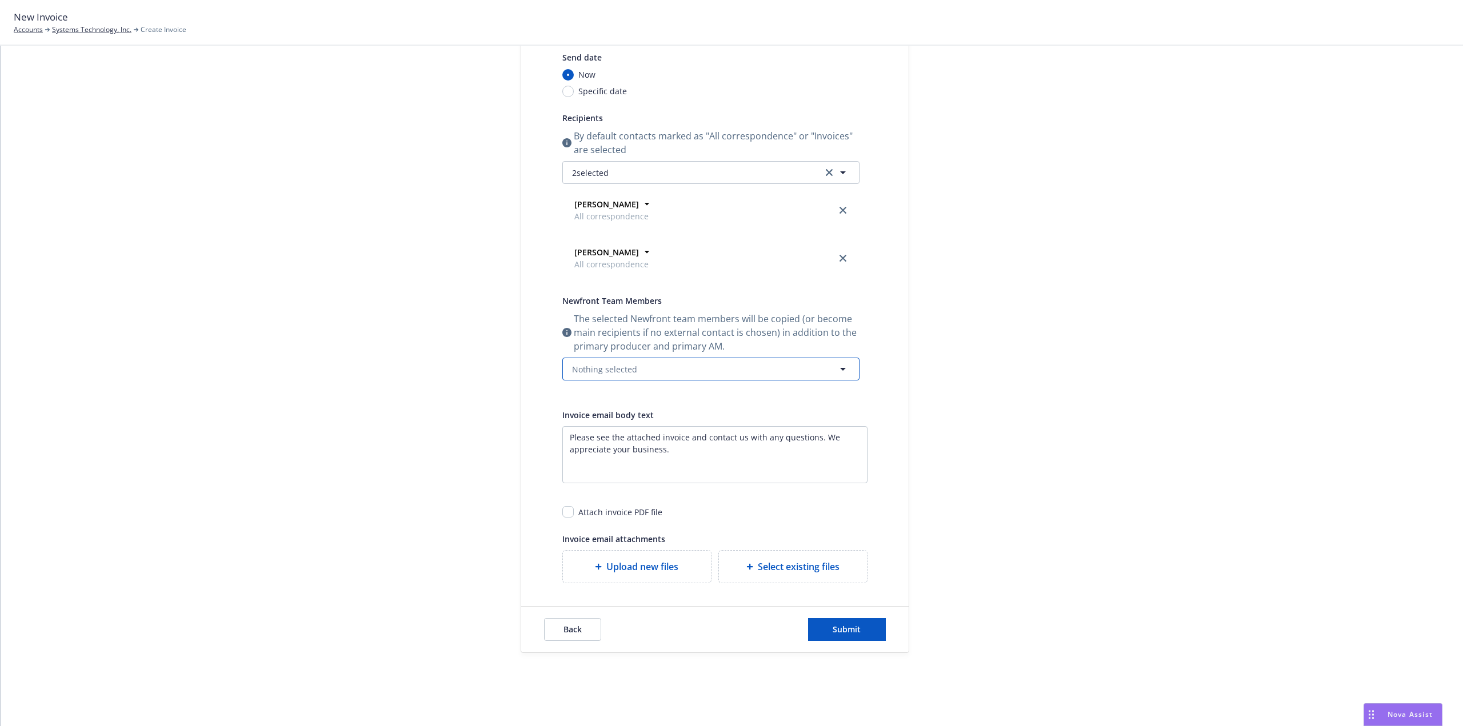
click at [627, 367] on span "Nothing selected" at bounding box center [604, 369] width 65 height 12
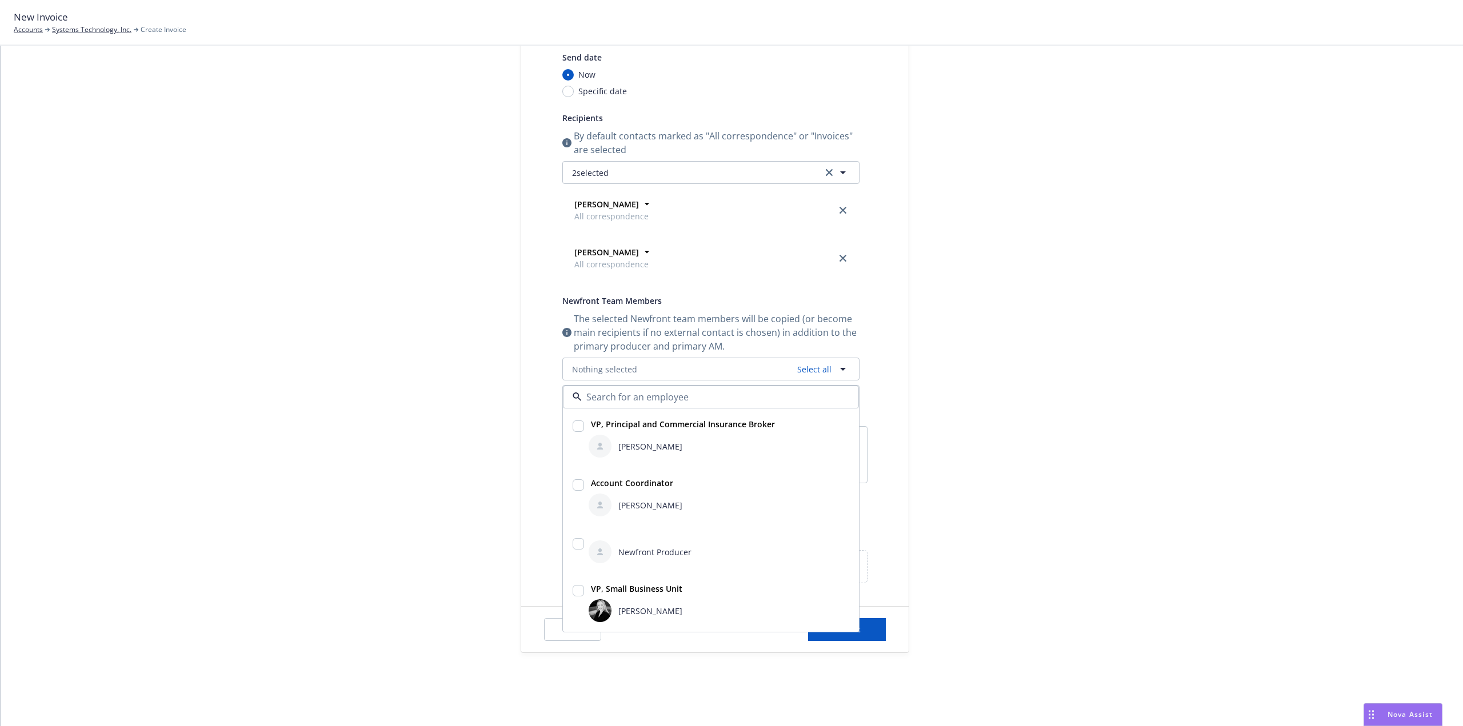
click at [575, 589] on input "checkbox" at bounding box center [578, 590] width 11 height 11
checkbox input "true"
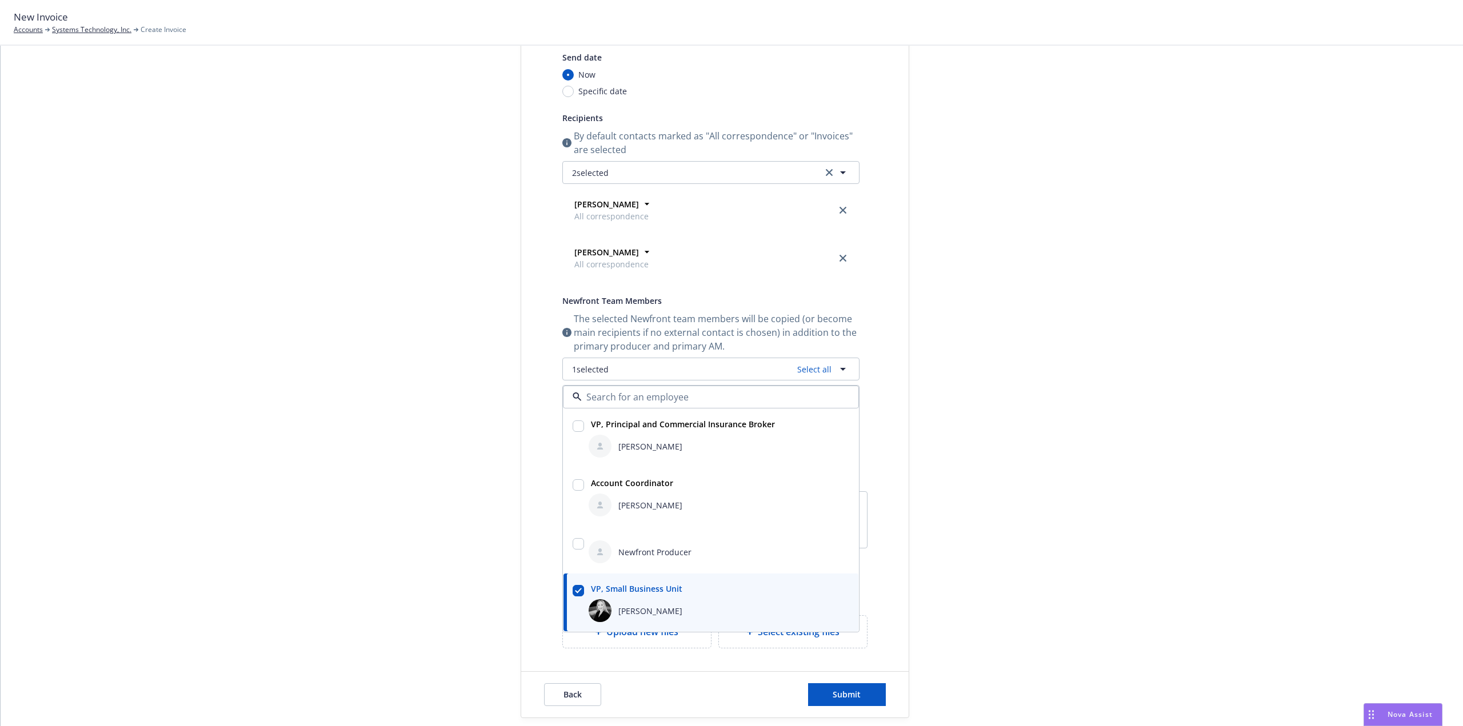
click at [544, 421] on div "Send date Now Specific date Recipients By default contacts marked as "All corre…" at bounding box center [715, 349] width 342 height 598
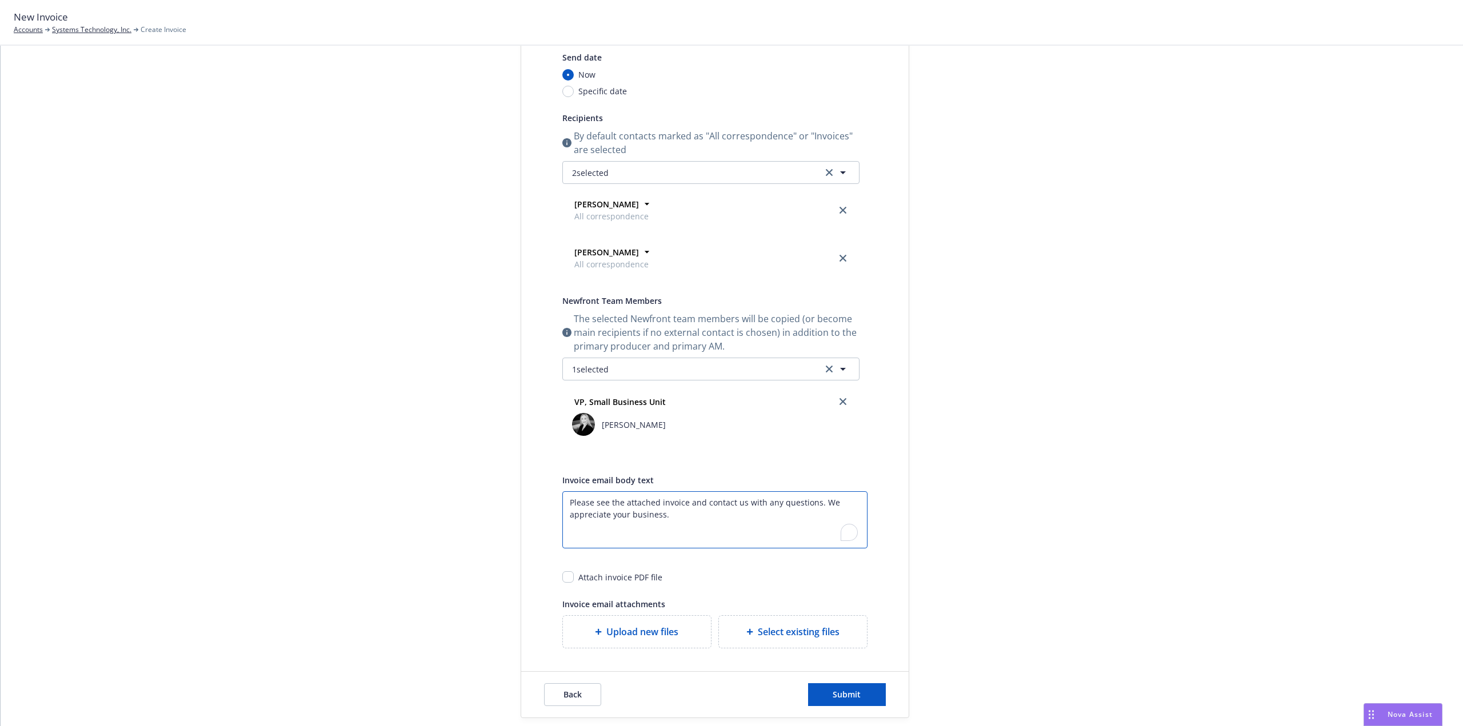
click at [694, 513] on textarea "Please see the attached invoice and contact us with any questions. We appreciat…" at bounding box center [714, 519] width 305 height 57
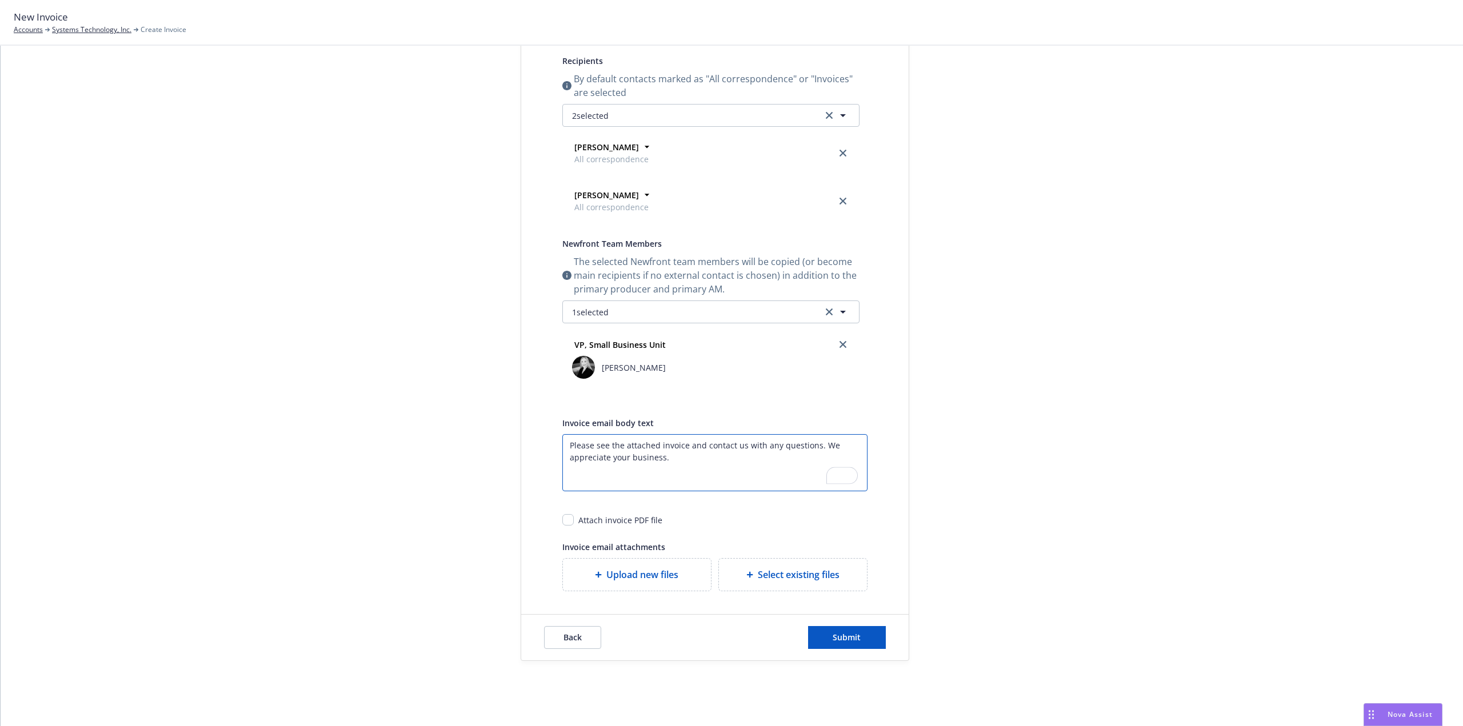
scroll to position [186, 0]
click at [566, 518] on input "checkbox" at bounding box center [567, 519] width 11 height 11
checkbox input "true"
click at [851, 636] on span "Submit" at bounding box center [847, 637] width 28 height 11
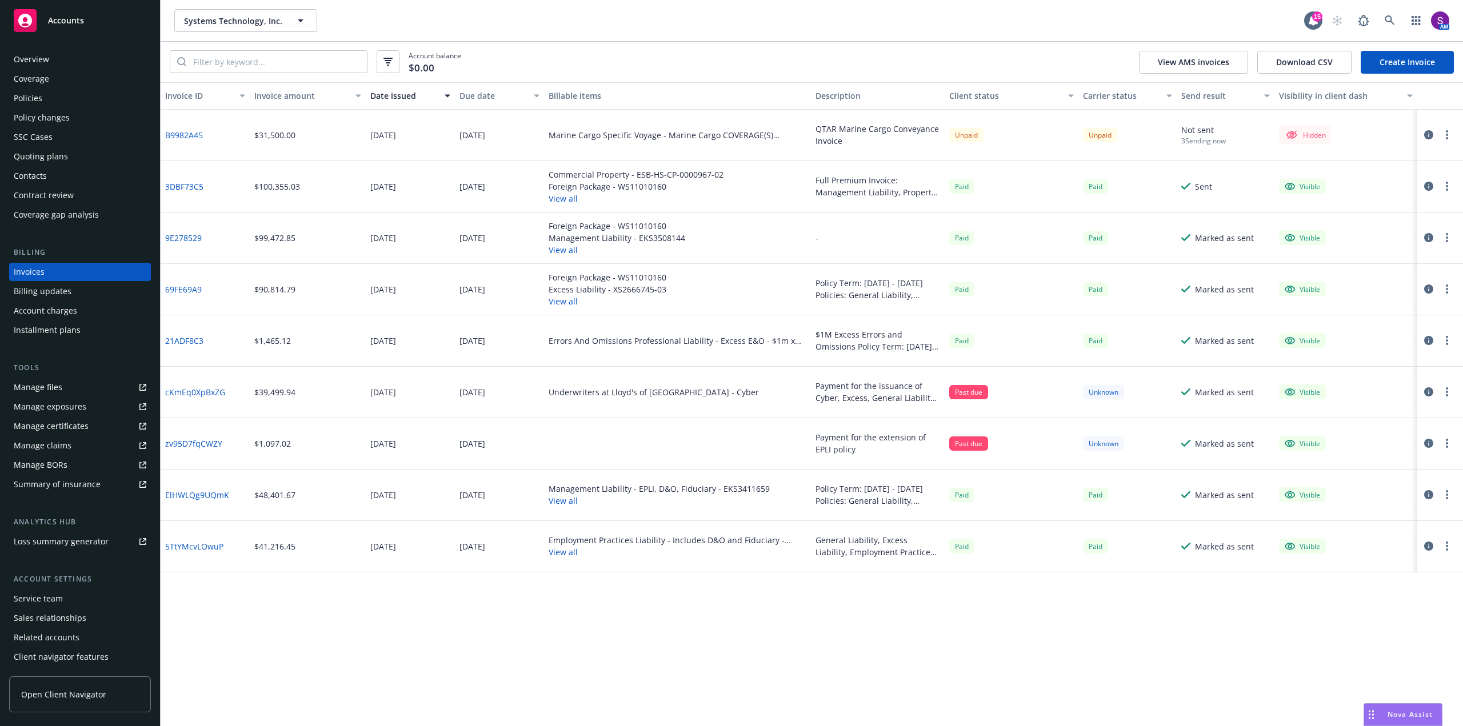
click at [38, 269] on div "Invoices" at bounding box center [29, 272] width 31 height 18
click at [1316, 137] on div "Hidden" at bounding box center [1305, 135] width 41 height 14
click at [1425, 137] on icon "button" at bounding box center [1428, 134] width 9 height 9
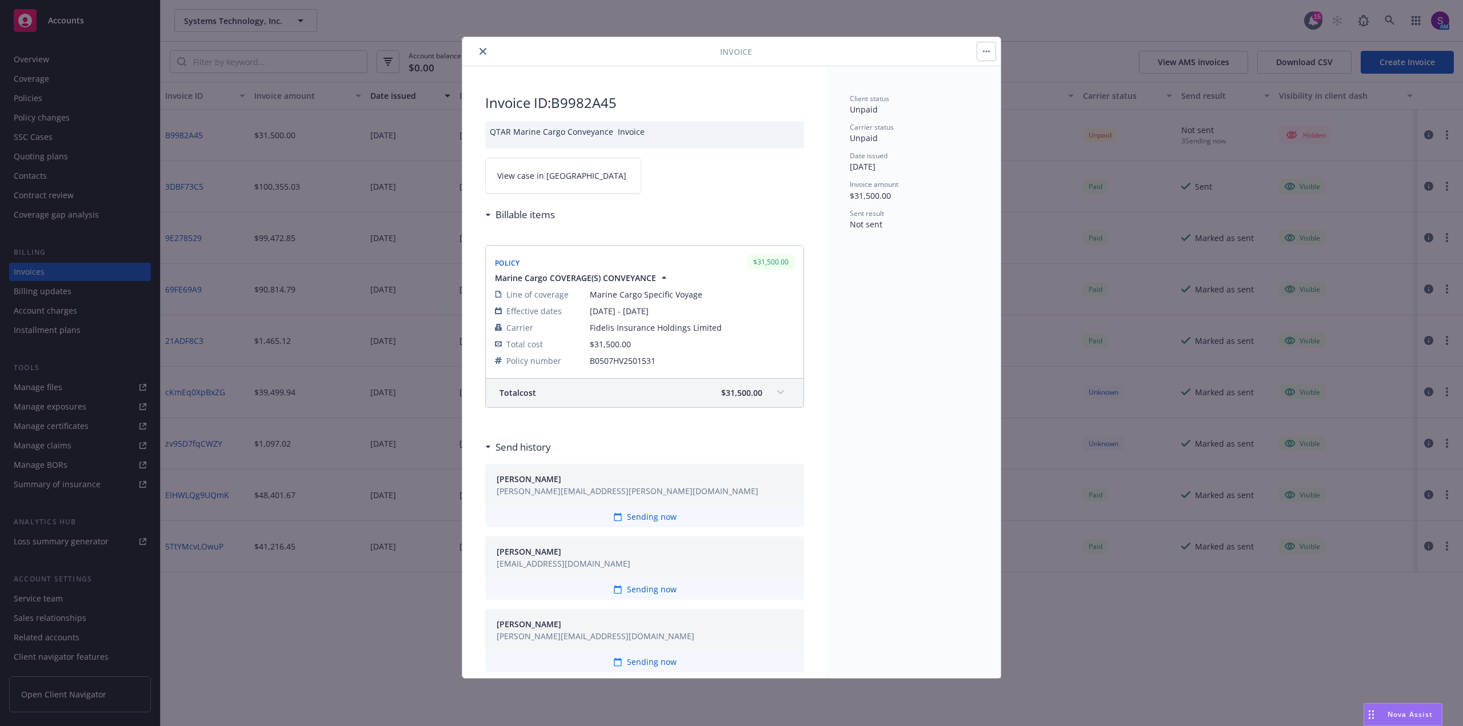
click at [980, 53] on button "button" at bounding box center [986, 51] width 18 height 18
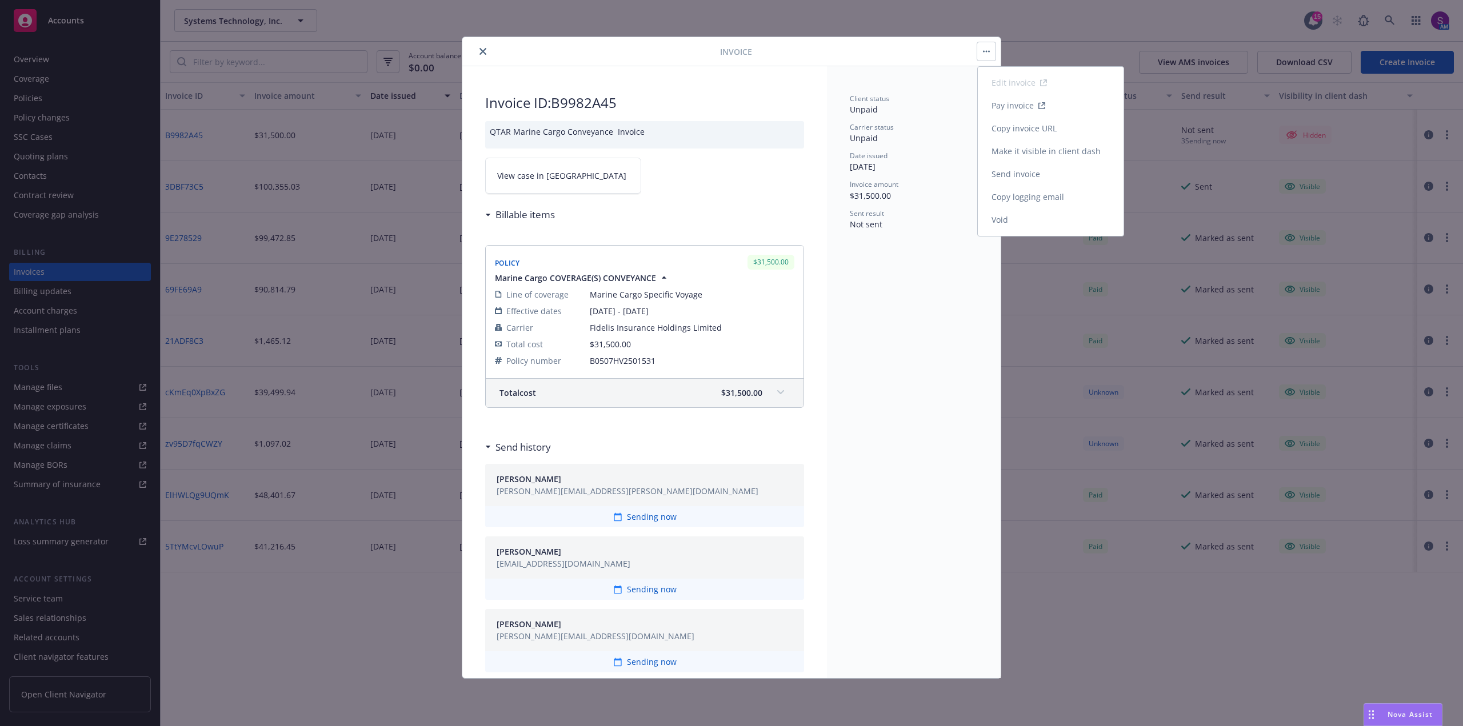
click at [1005, 176] on link "Send invoice" at bounding box center [1051, 174] width 146 height 23
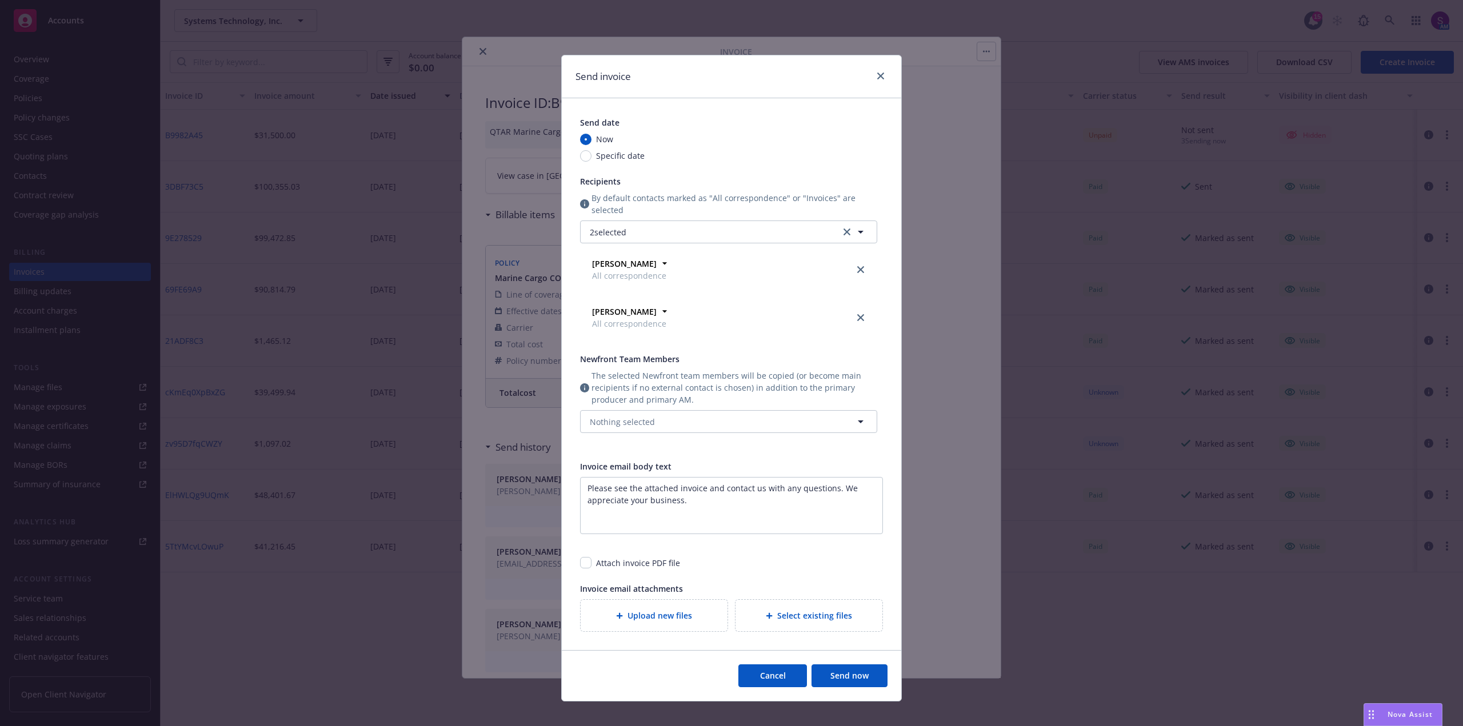
click at [845, 678] on button "Send now" at bounding box center [849, 676] width 76 height 23
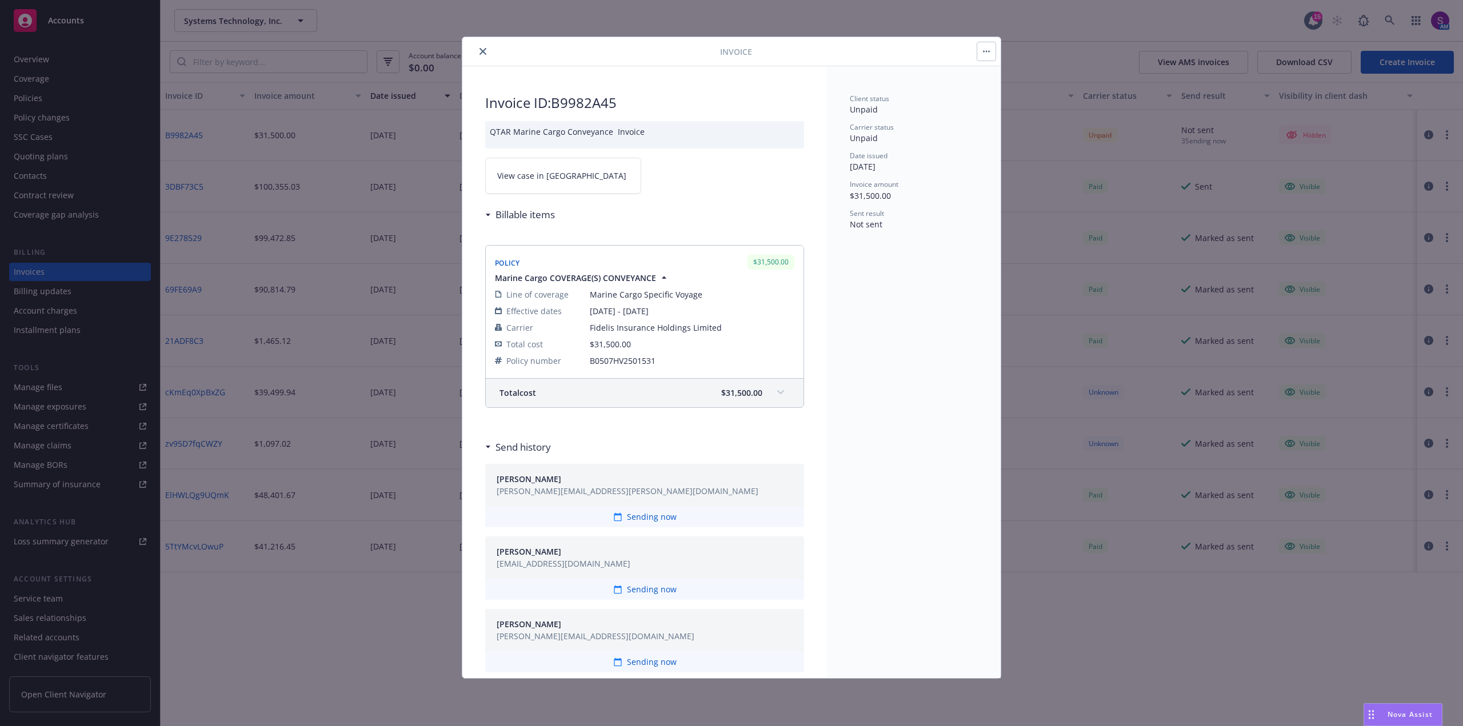
click at [481, 50] on icon "close" at bounding box center [482, 51] width 7 height 7
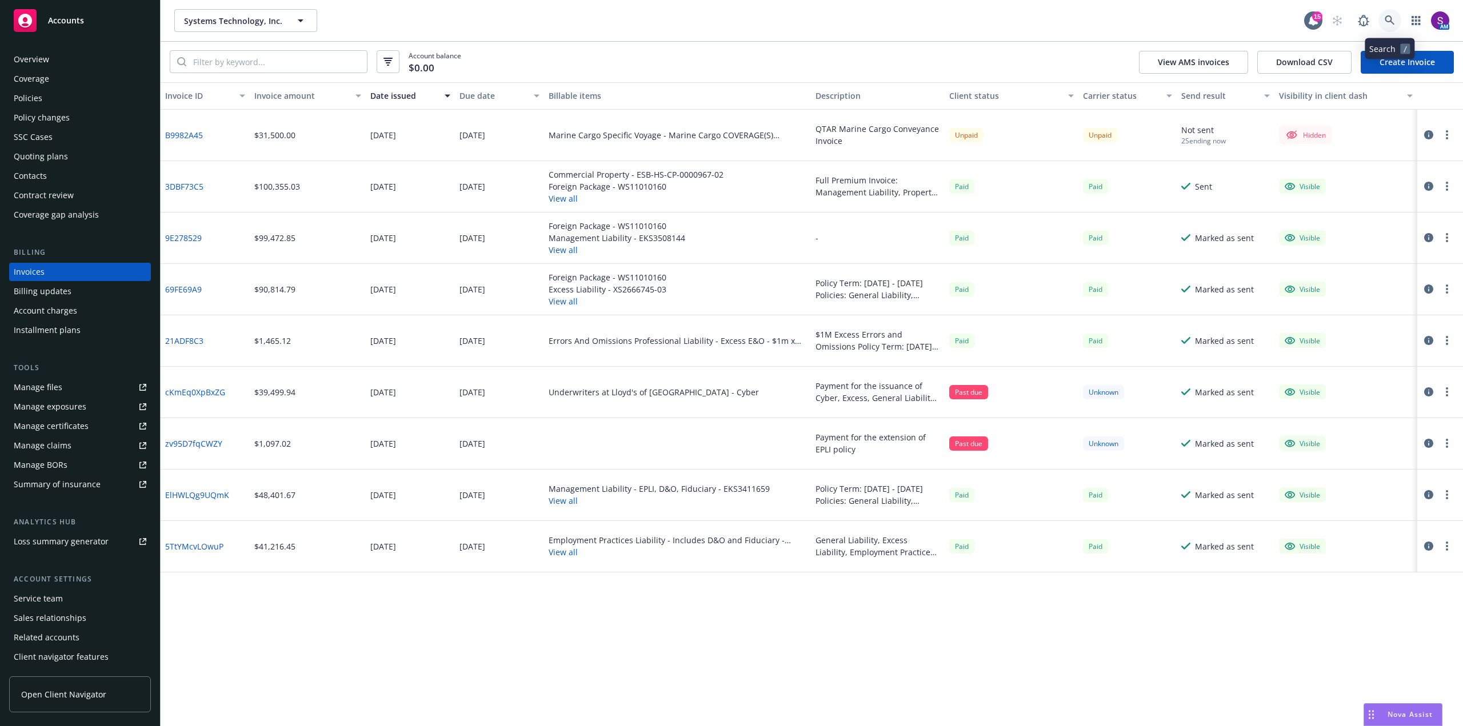
click at [1388, 21] on icon at bounding box center [1390, 20] width 10 height 10
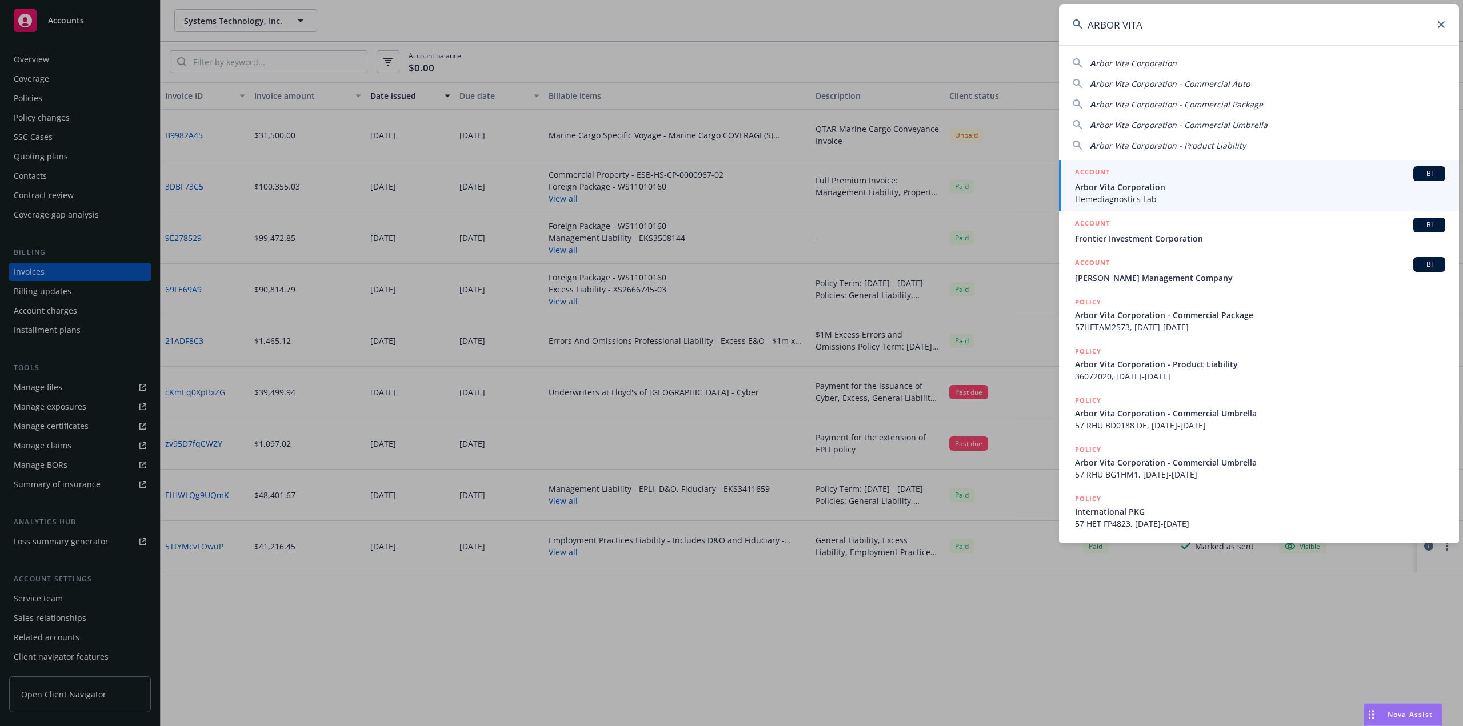
type input "ARBOR VITA"
click at [1152, 190] on span "Arbor Vita Corporation" at bounding box center [1260, 187] width 370 height 12
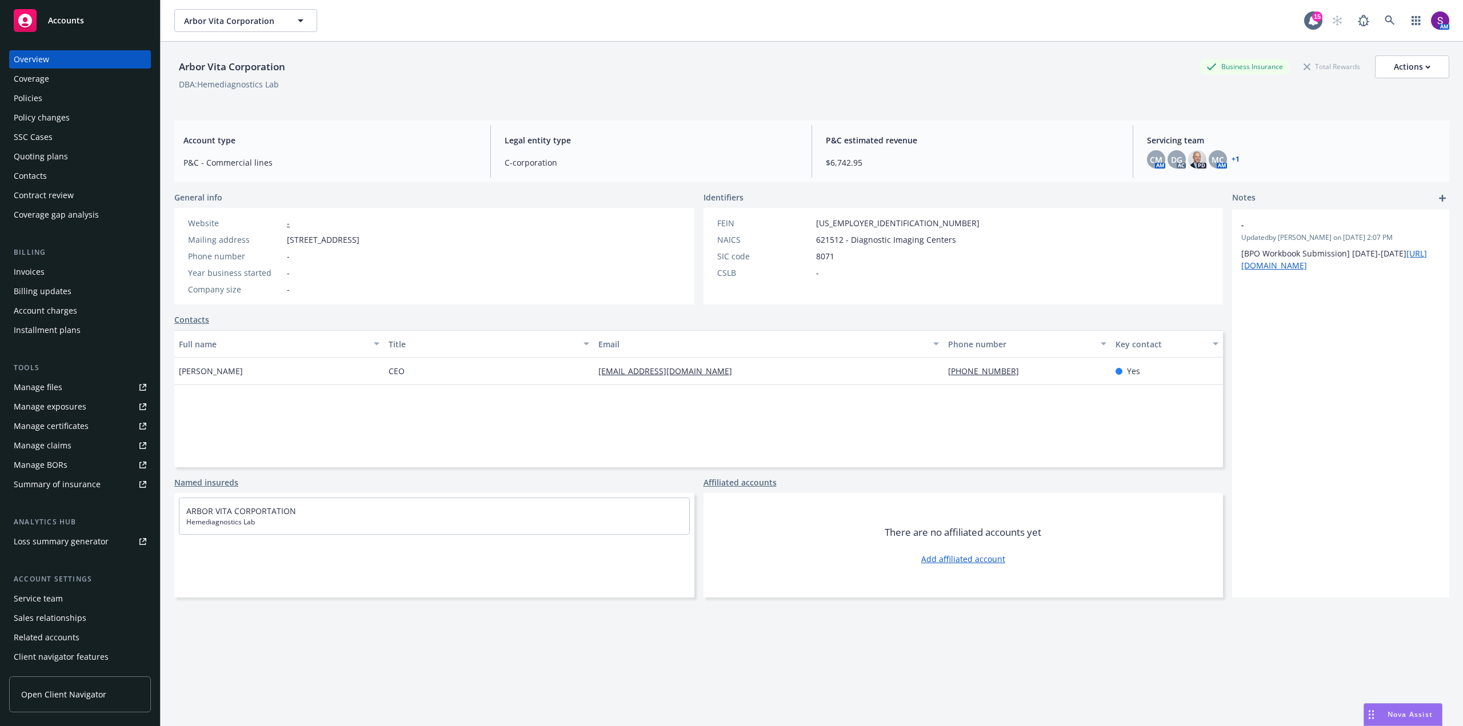
click at [55, 383] on div "Manage files" at bounding box center [38, 387] width 49 height 18
click at [1385, 19] on icon at bounding box center [1390, 20] width 10 height 10
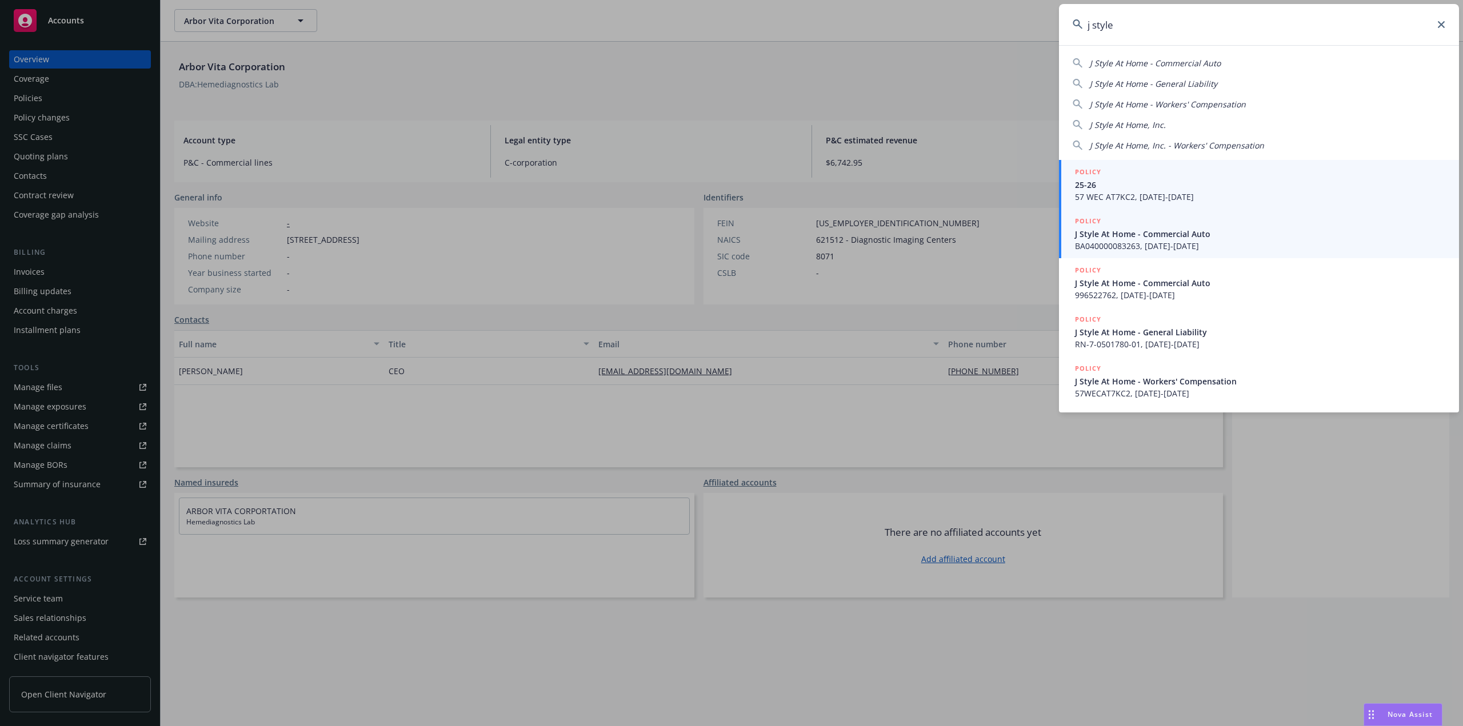
type input "j style"
click at [1108, 241] on span "BA040000083263, [DATE]-[DATE]" at bounding box center [1260, 246] width 370 height 12
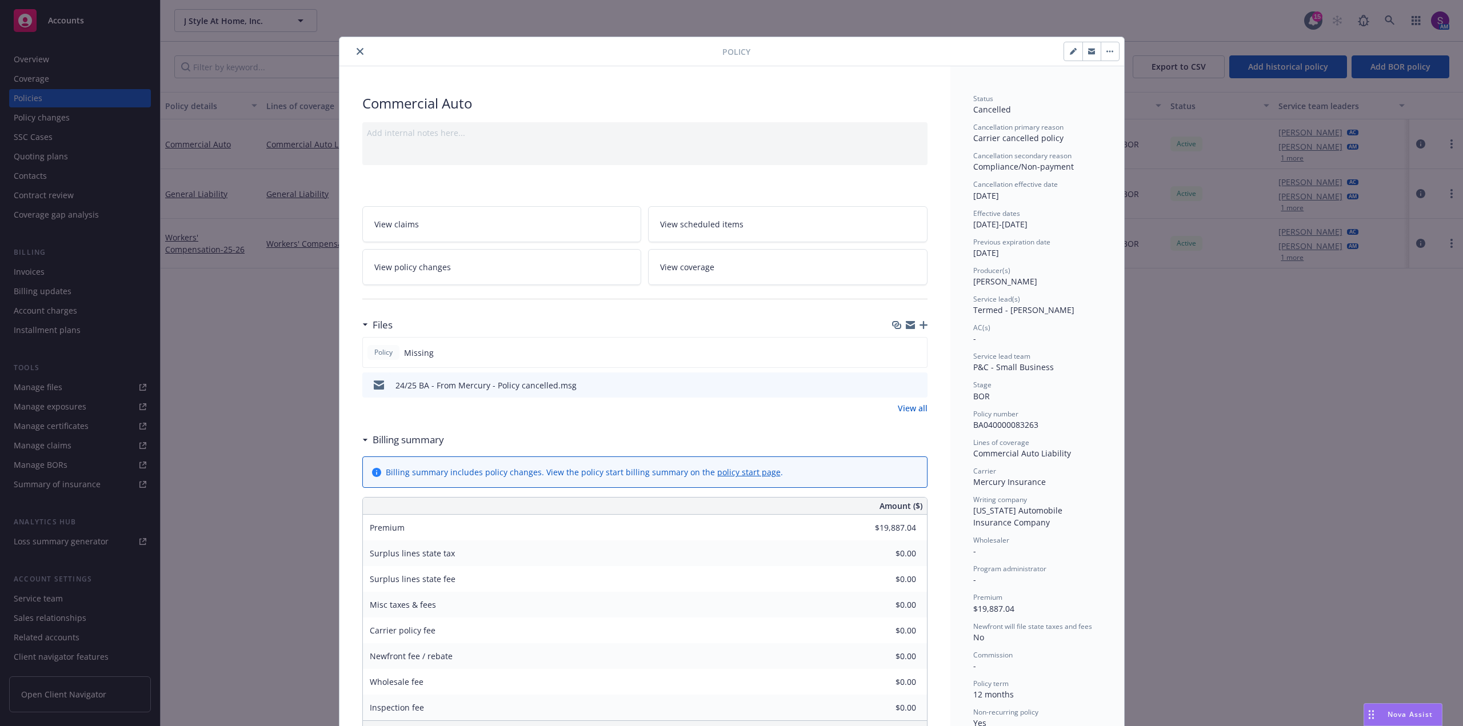
click at [353, 53] on button "close" at bounding box center [360, 52] width 14 height 14
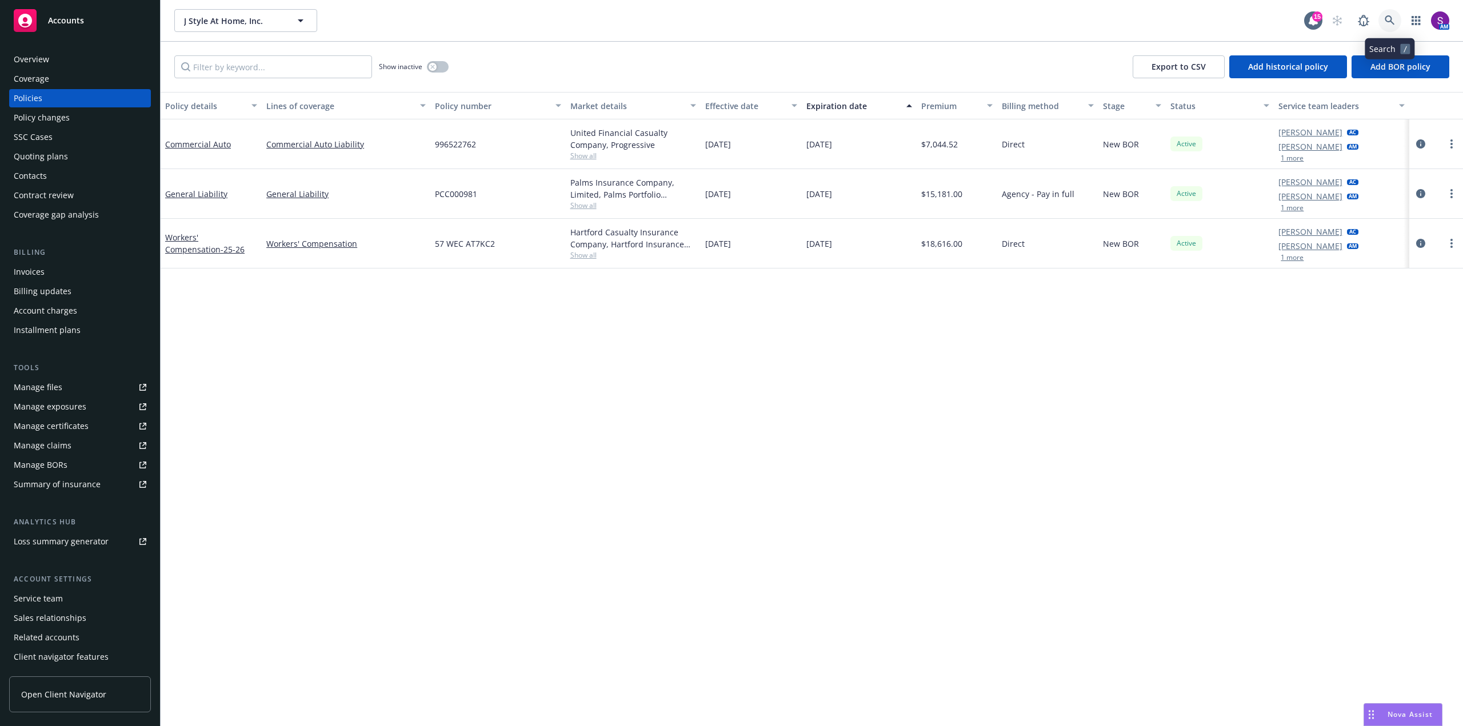
click at [1391, 19] on icon at bounding box center [1390, 20] width 10 height 10
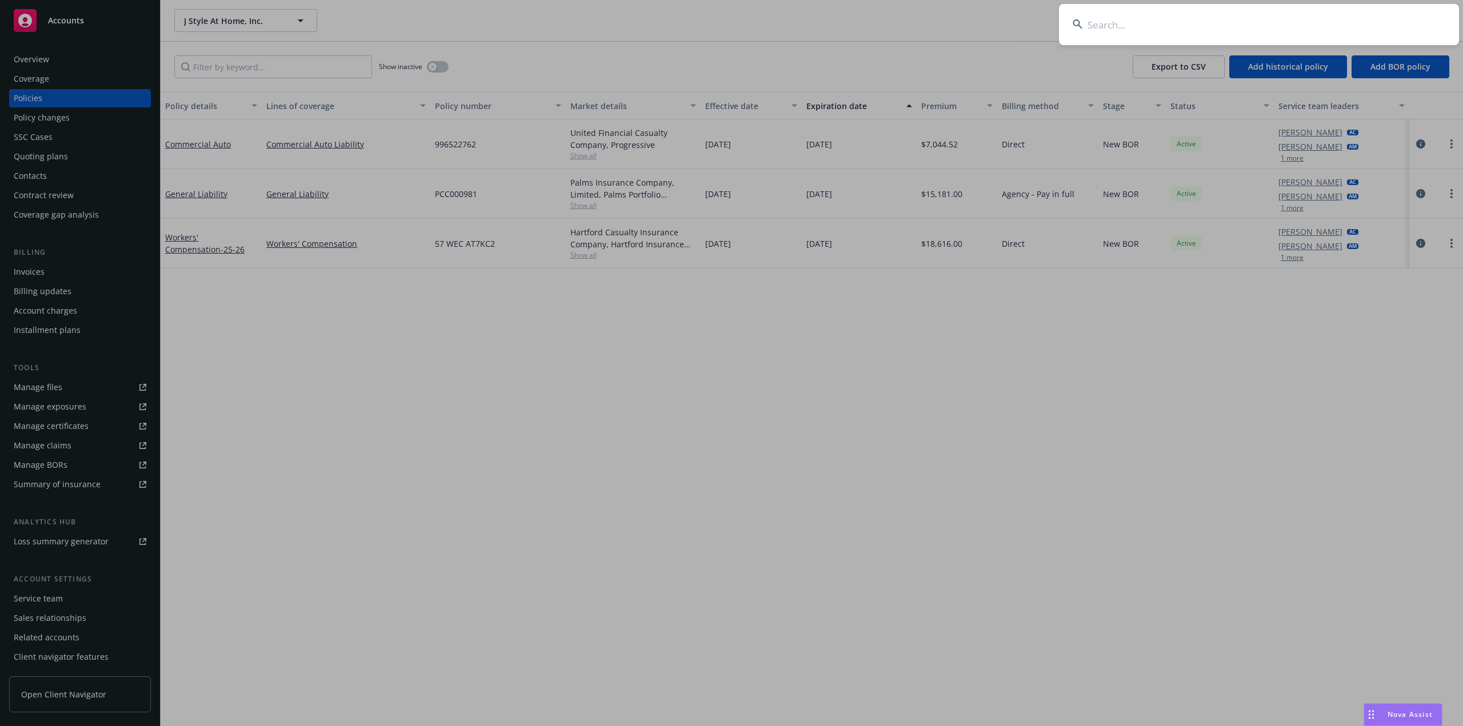
click at [1229, 31] on input at bounding box center [1259, 24] width 400 height 41
type input "Common Counsel Foundation"
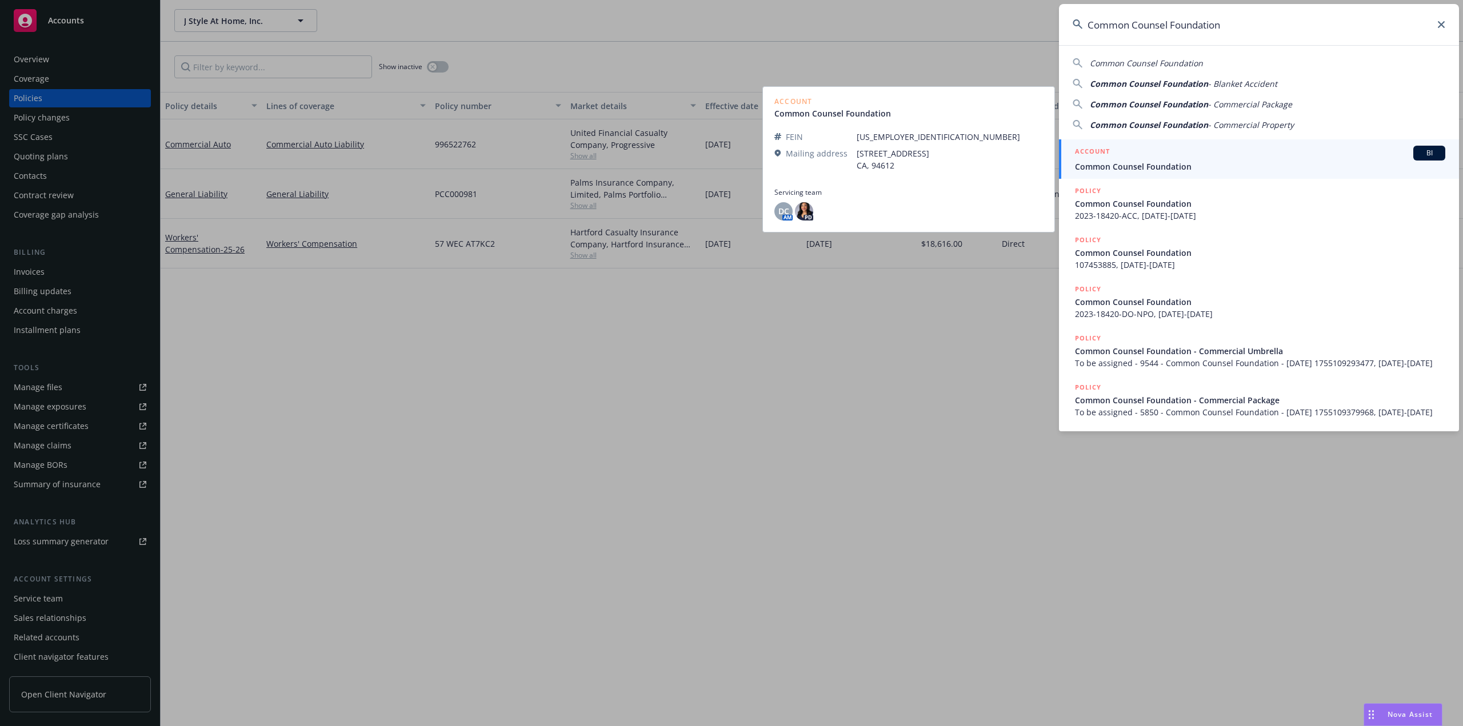
click at [1178, 161] on span "Common Counsel Foundation" at bounding box center [1260, 167] width 370 height 12
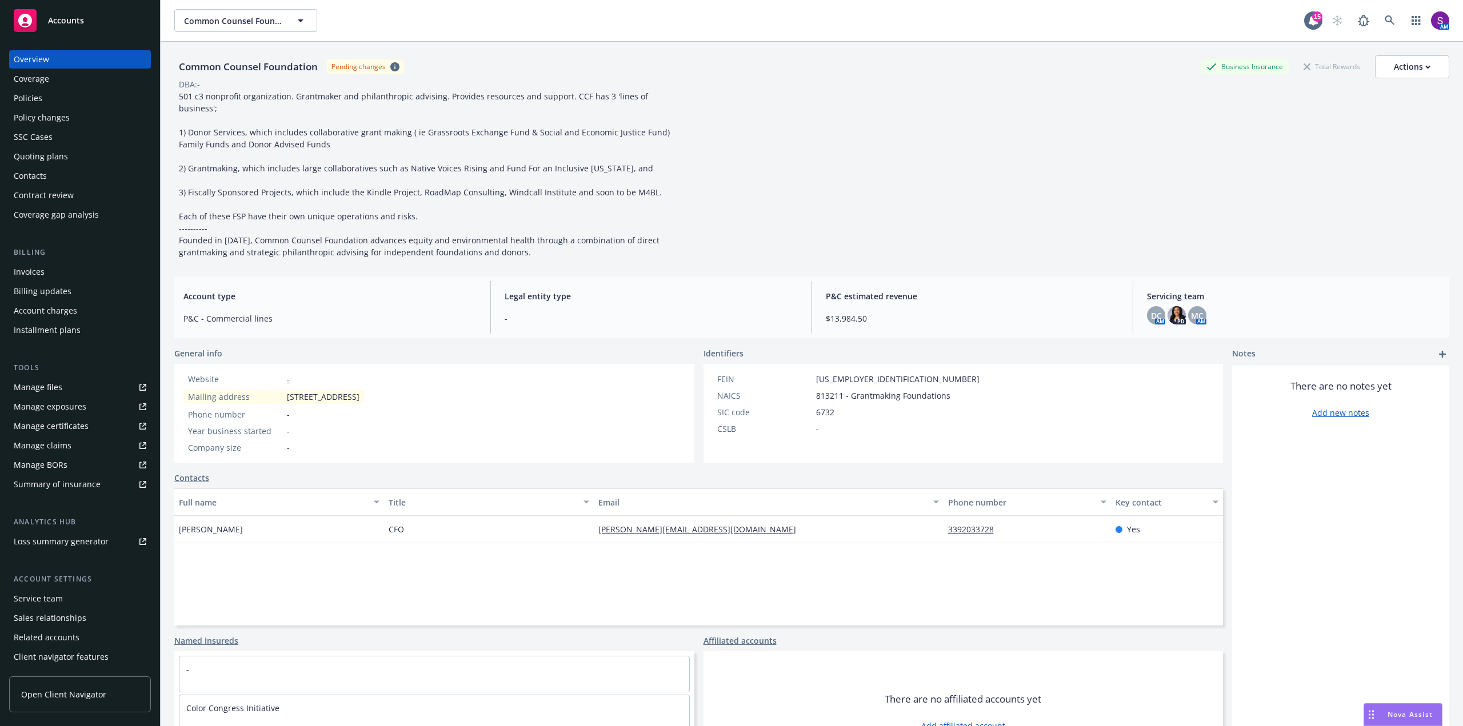
click at [35, 98] on div "Policies" at bounding box center [28, 98] width 29 height 18
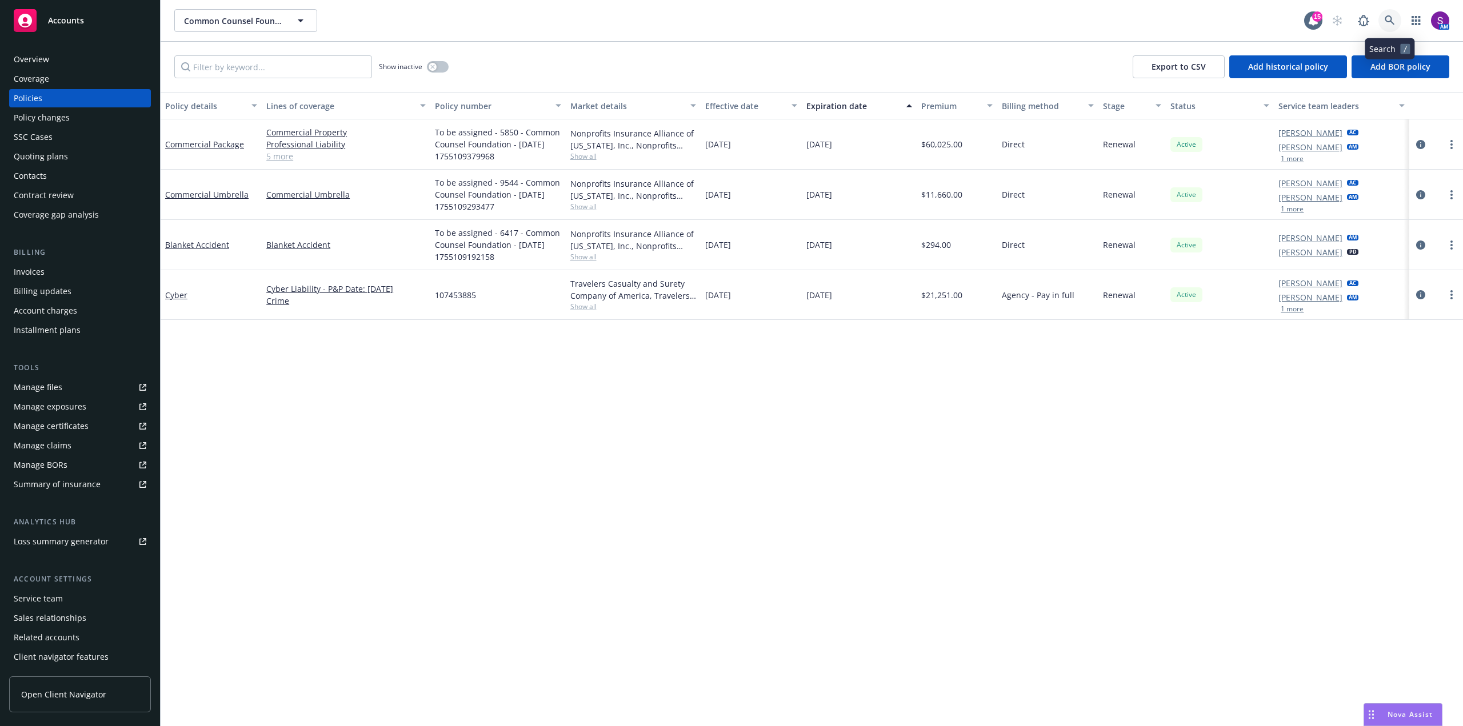
click at [1390, 26] on link at bounding box center [1389, 20] width 23 height 23
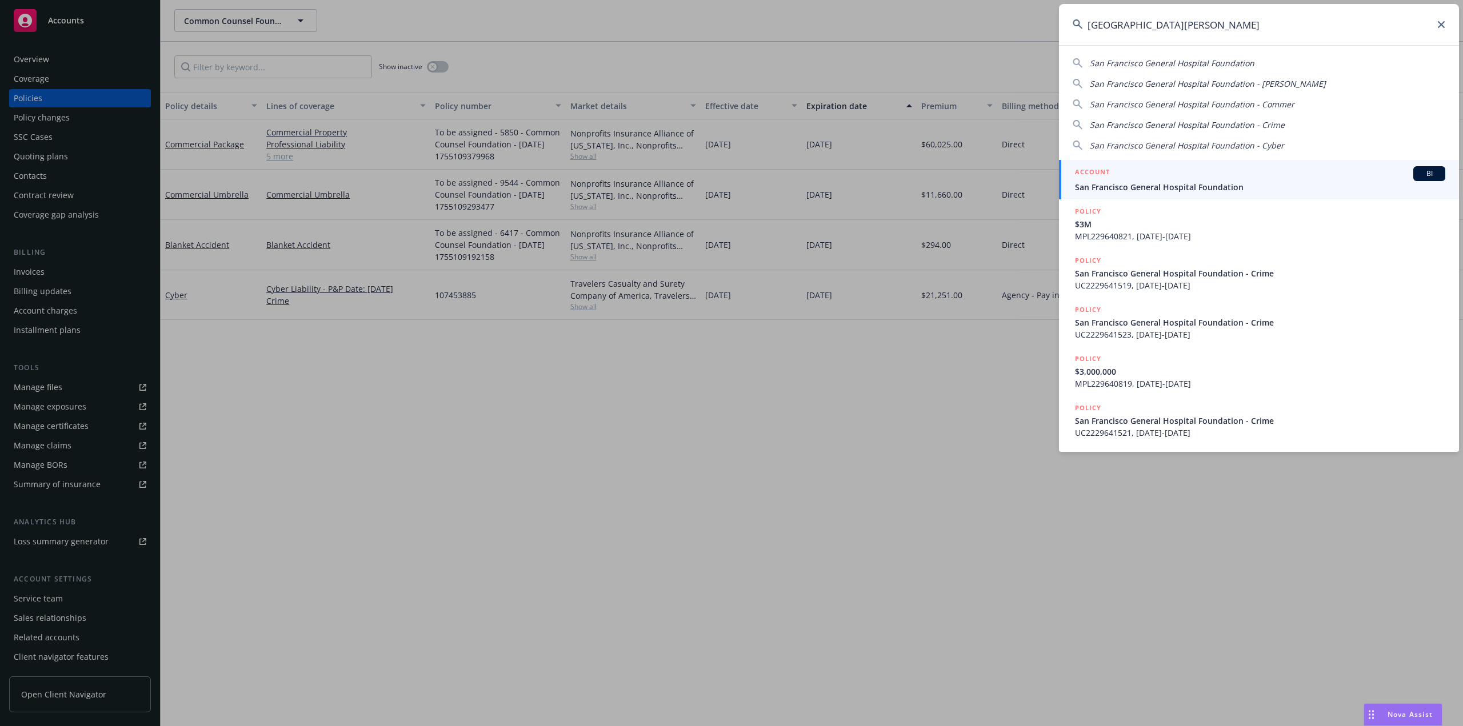
type input "[GEOGRAPHIC_DATA][PERSON_NAME]"
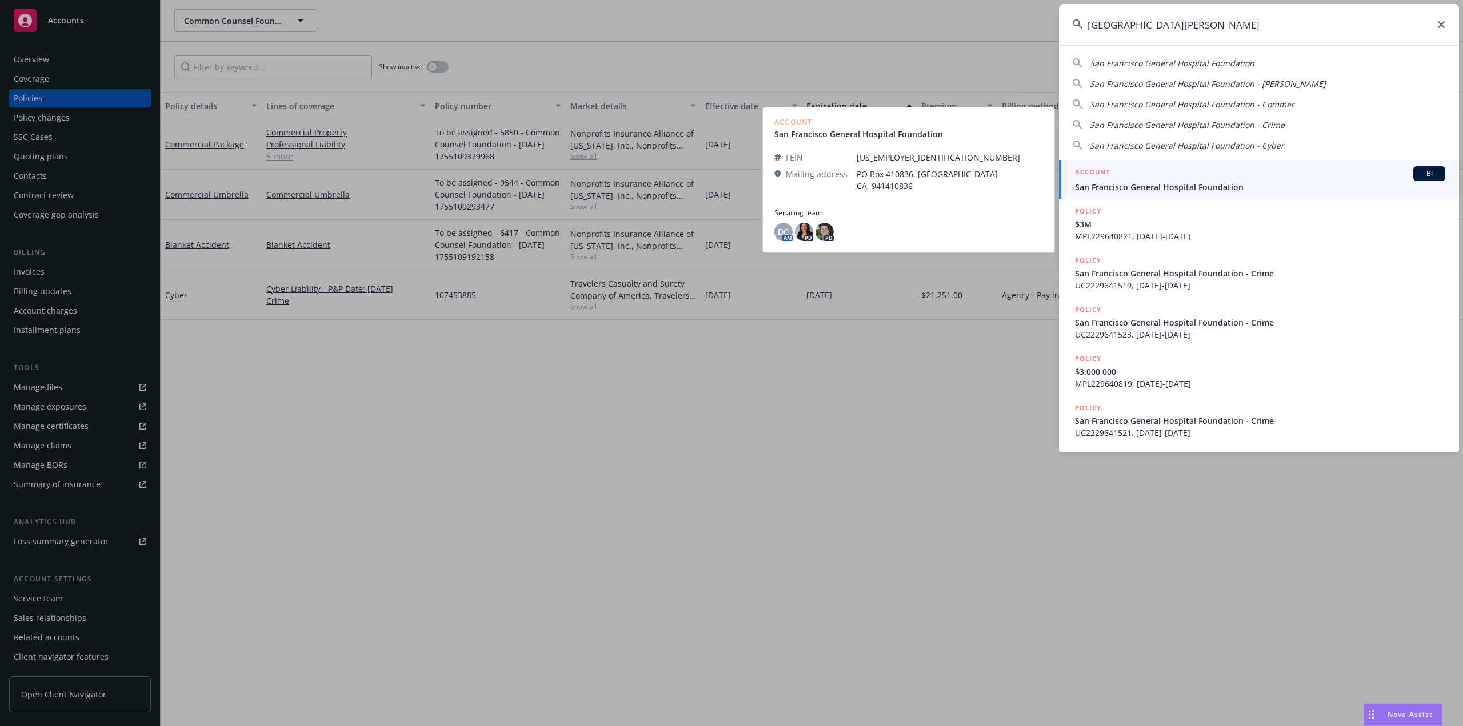
click at [1169, 181] on span "San Francisco General Hospital Foundation" at bounding box center [1260, 187] width 370 height 12
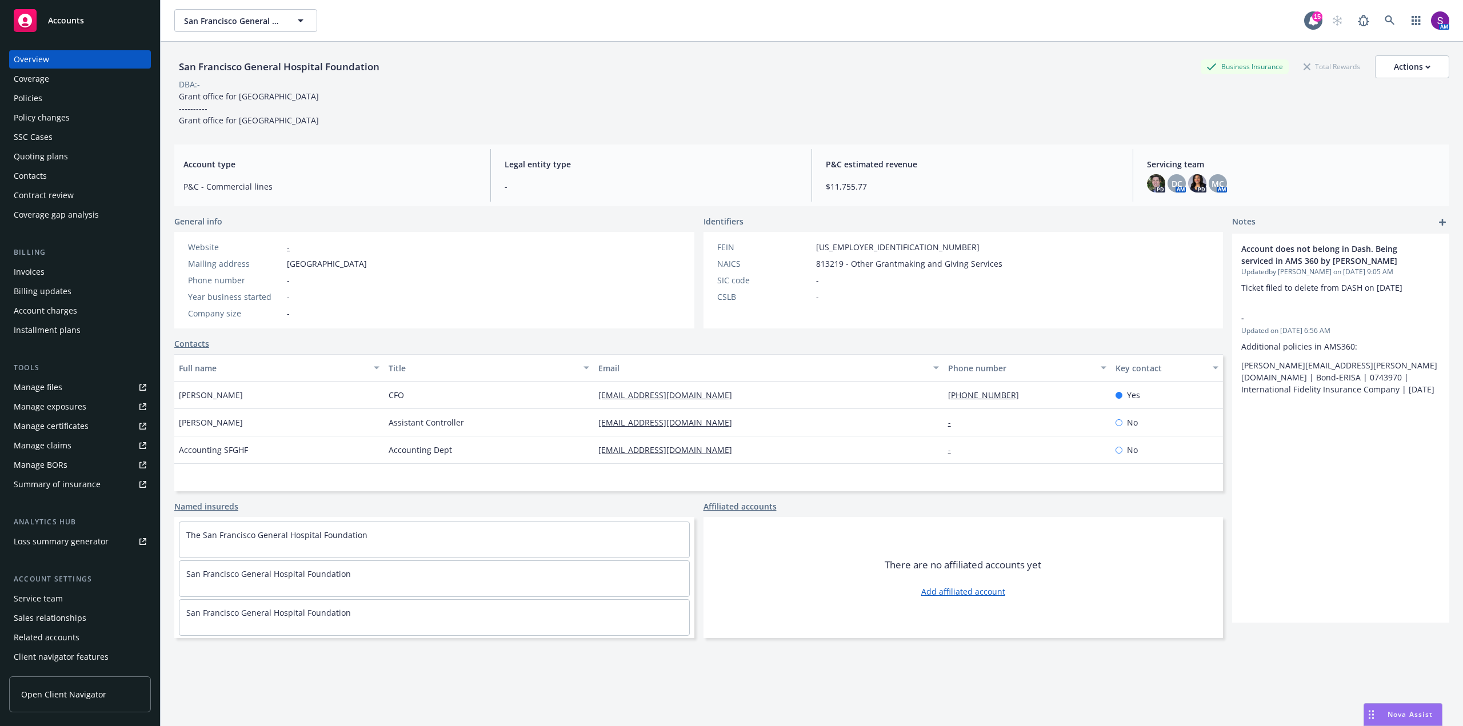
click at [54, 390] on div "Manage files" at bounding box center [38, 387] width 49 height 18
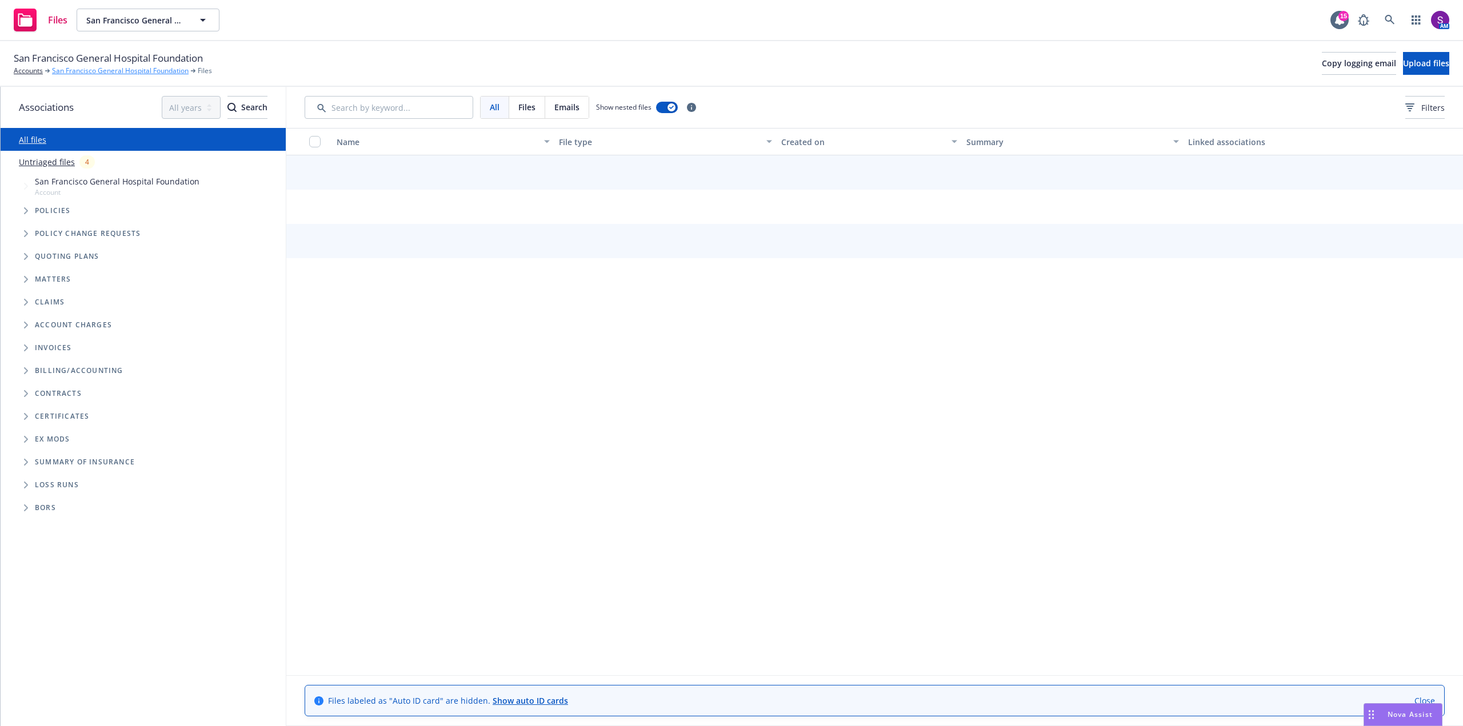
click at [119, 69] on link "San Francisco General Hospital Foundation" at bounding box center [120, 71] width 137 height 10
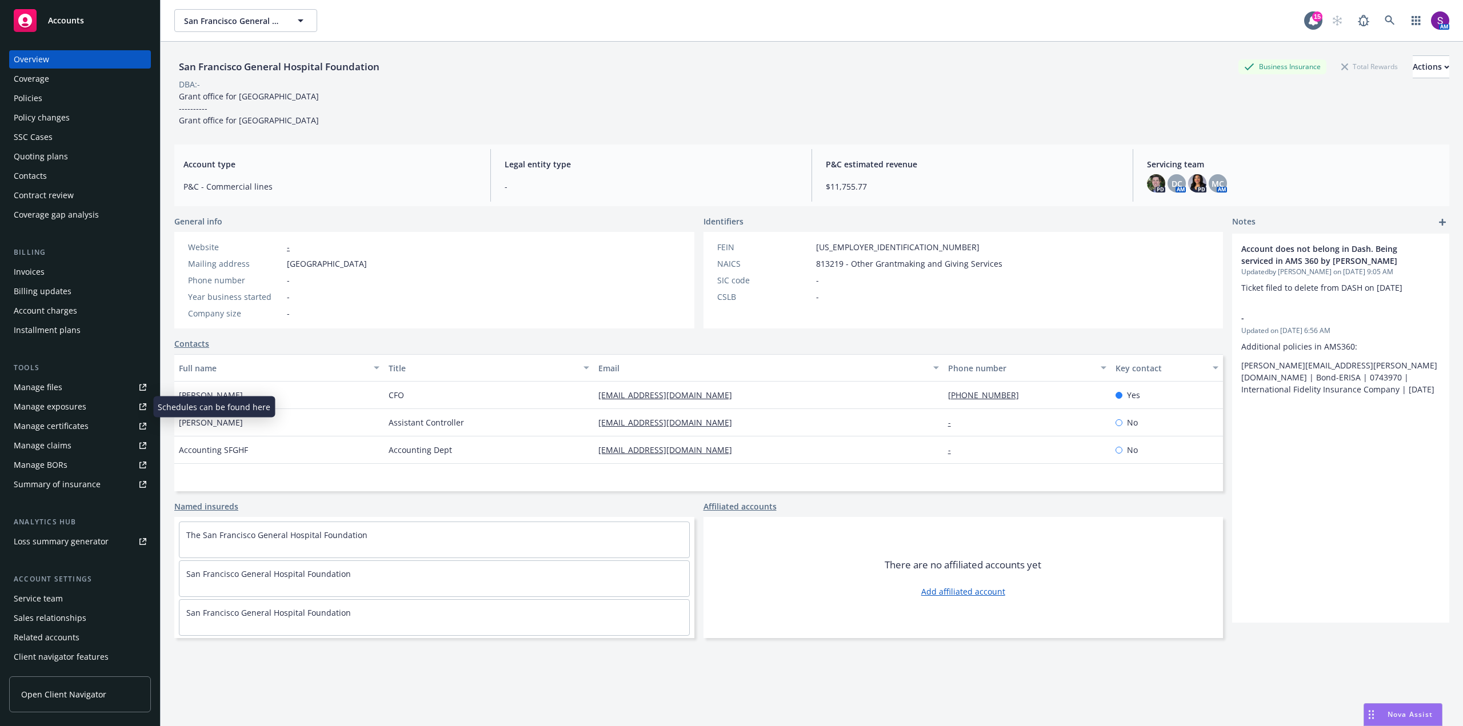
click at [61, 391] on link "Manage files" at bounding box center [80, 387] width 142 height 18
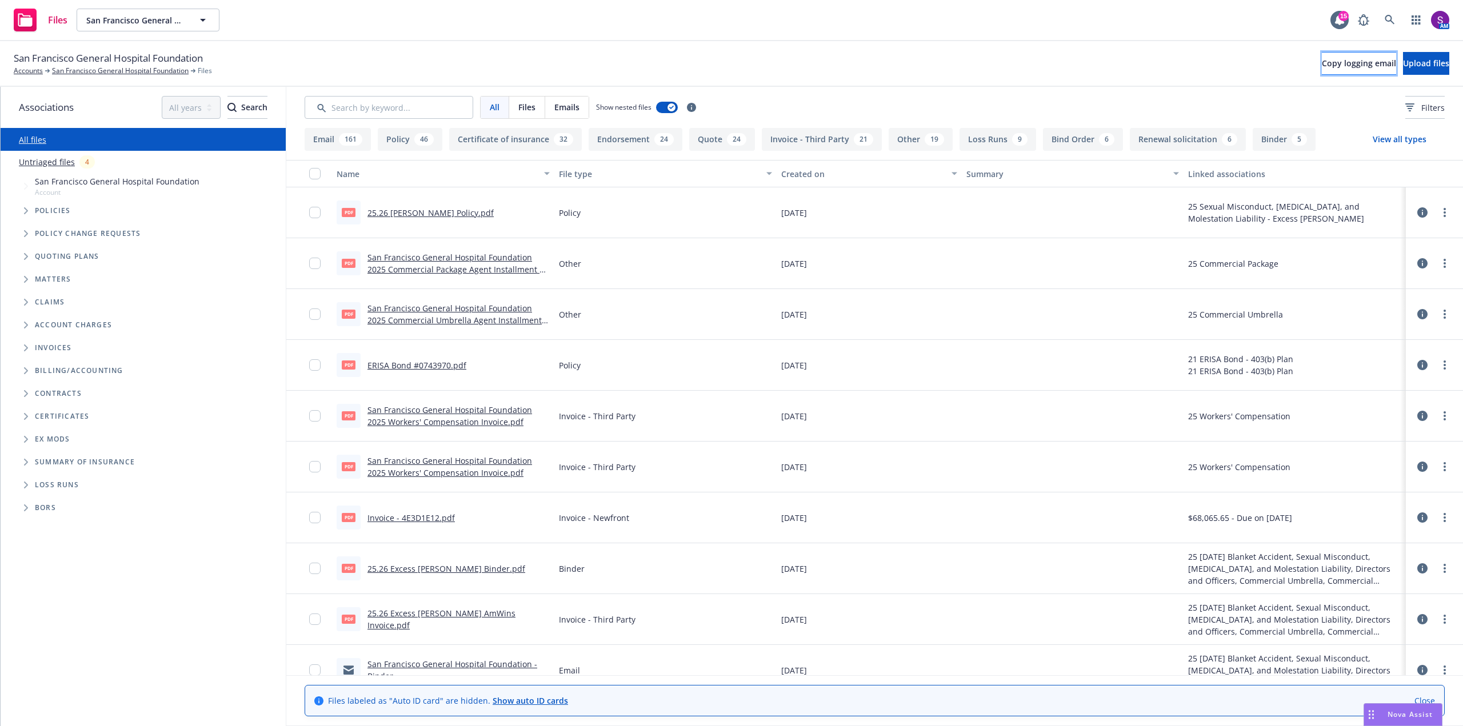
click at [1322, 69] on button "Copy logging email" at bounding box center [1359, 63] width 74 height 23
